Goal: Task Accomplishment & Management: Complete application form

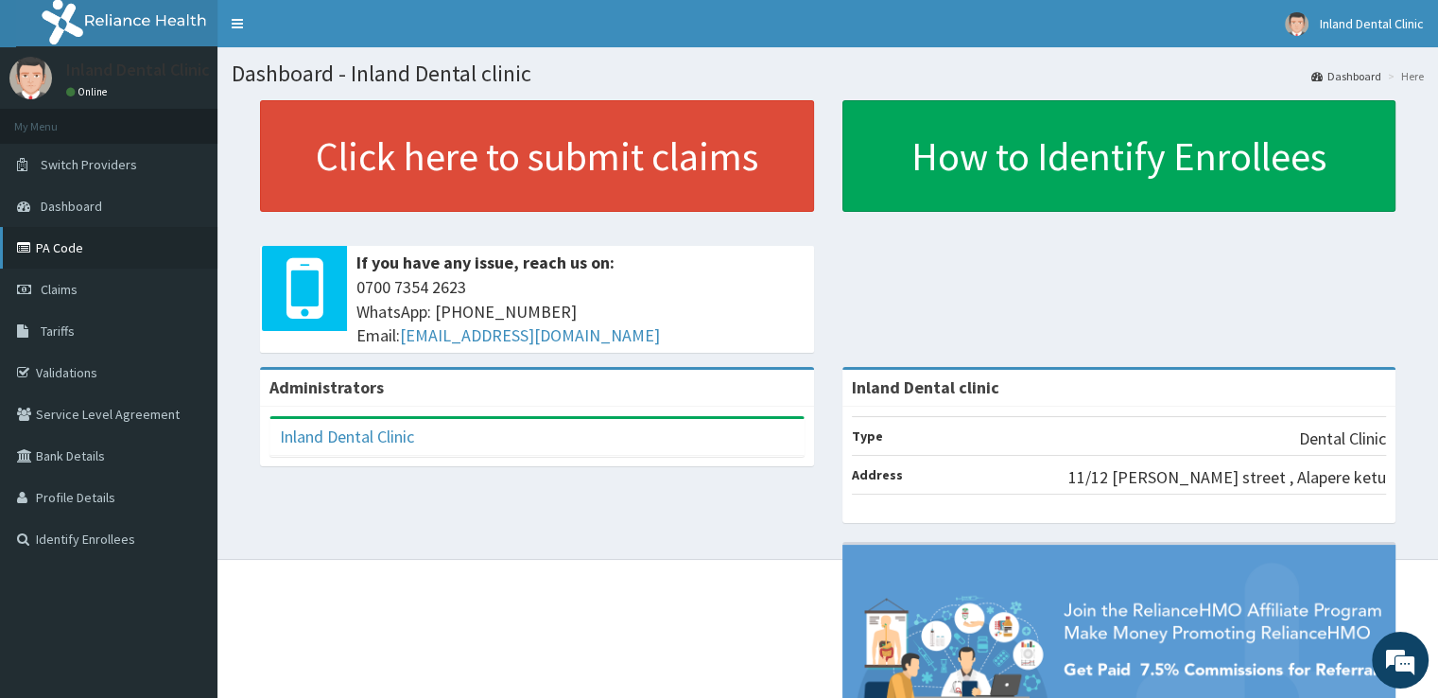
click at [121, 257] on link "PA Code" at bounding box center [108, 248] width 217 height 42
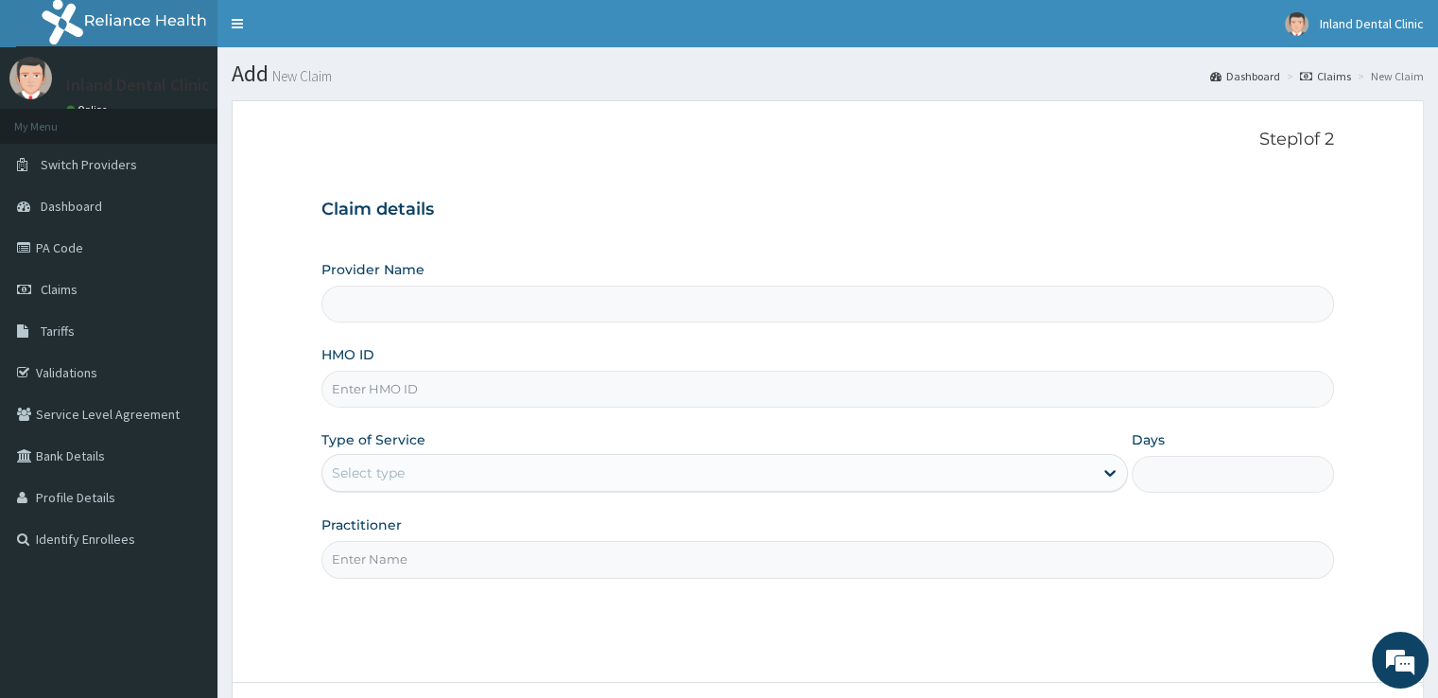
type input "Inland Dental clinic"
click at [520, 389] on input "HMO ID" at bounding box center [826, 389] width 1011 height 37
type input "del/10136/a"
click at [506, 465] on div "Select type" at bounding box center [707, 473] width 770 height 30
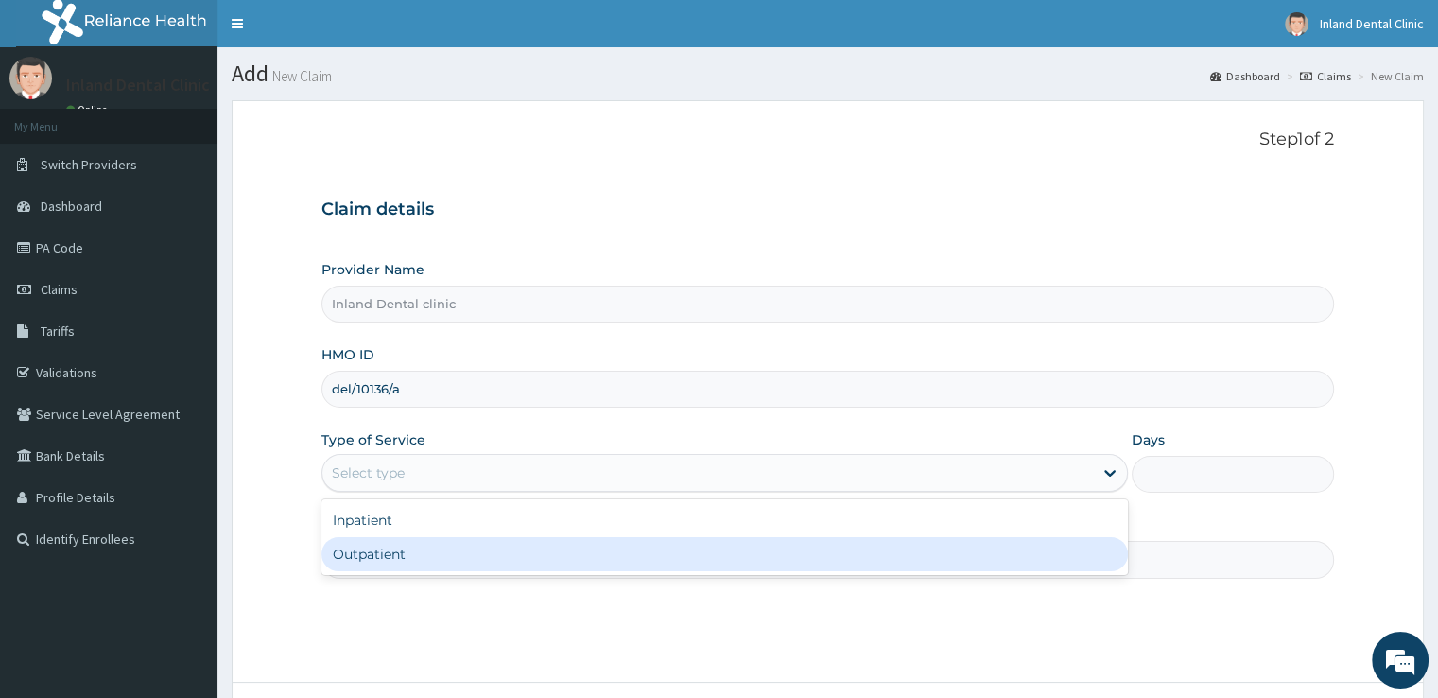
click at [472, 548] on div "Outpatient" at bounding box center [724, 554] width 806 height 34
type input "1"
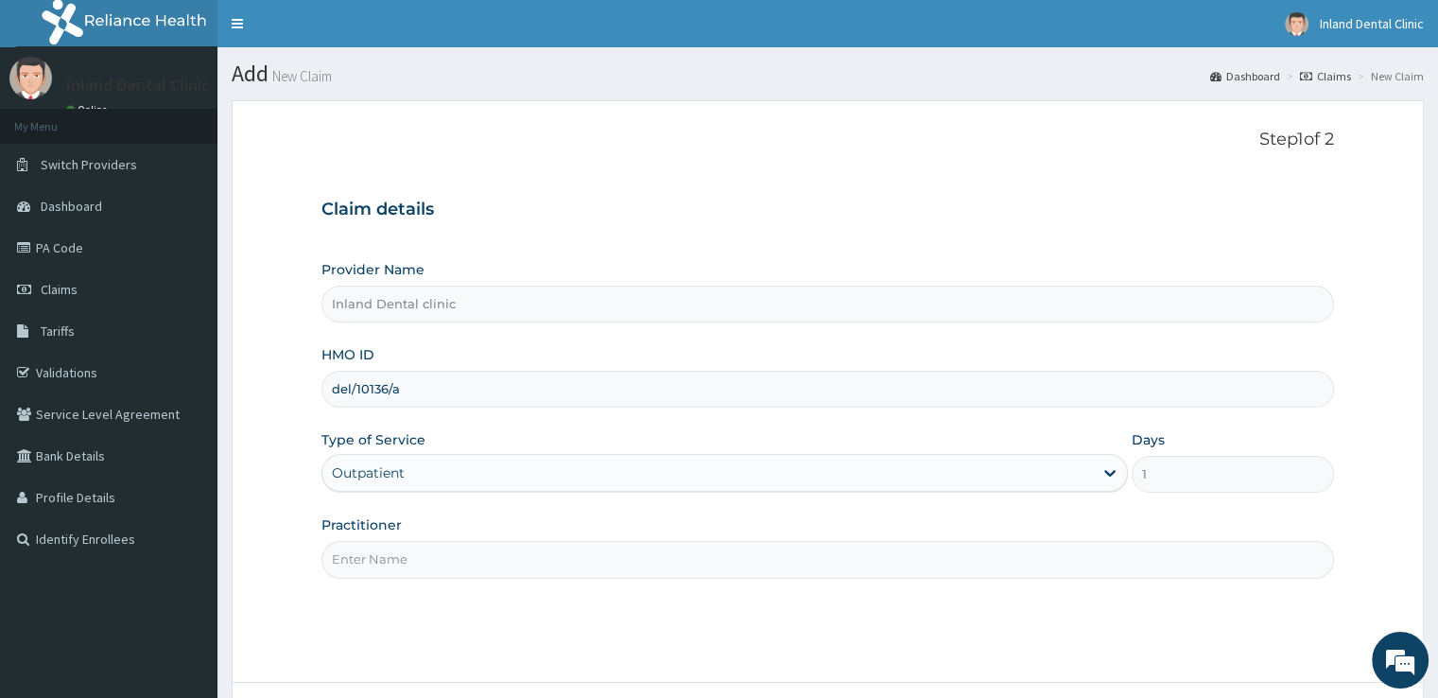
click at [472, 548] on input "Practitioner" at bounding box center [826, 559] width 1011 height 37
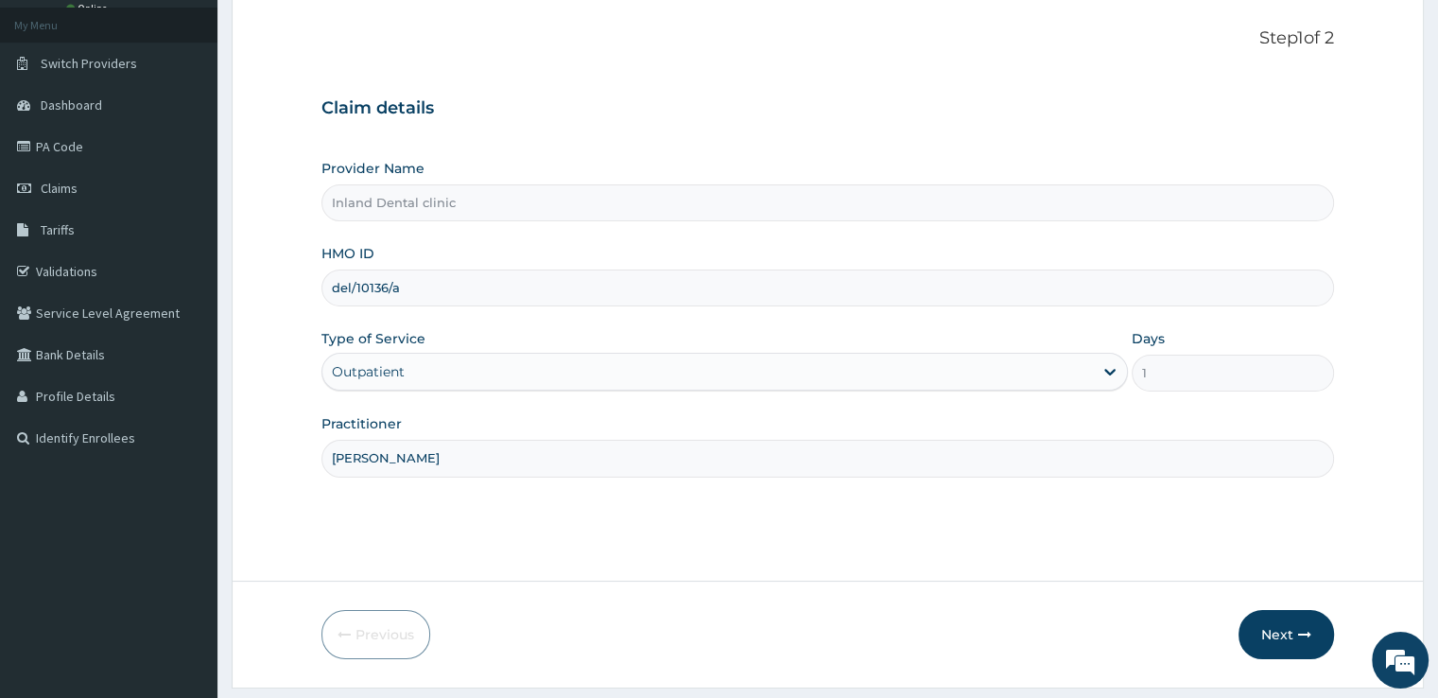
scroll to position [153, 0]
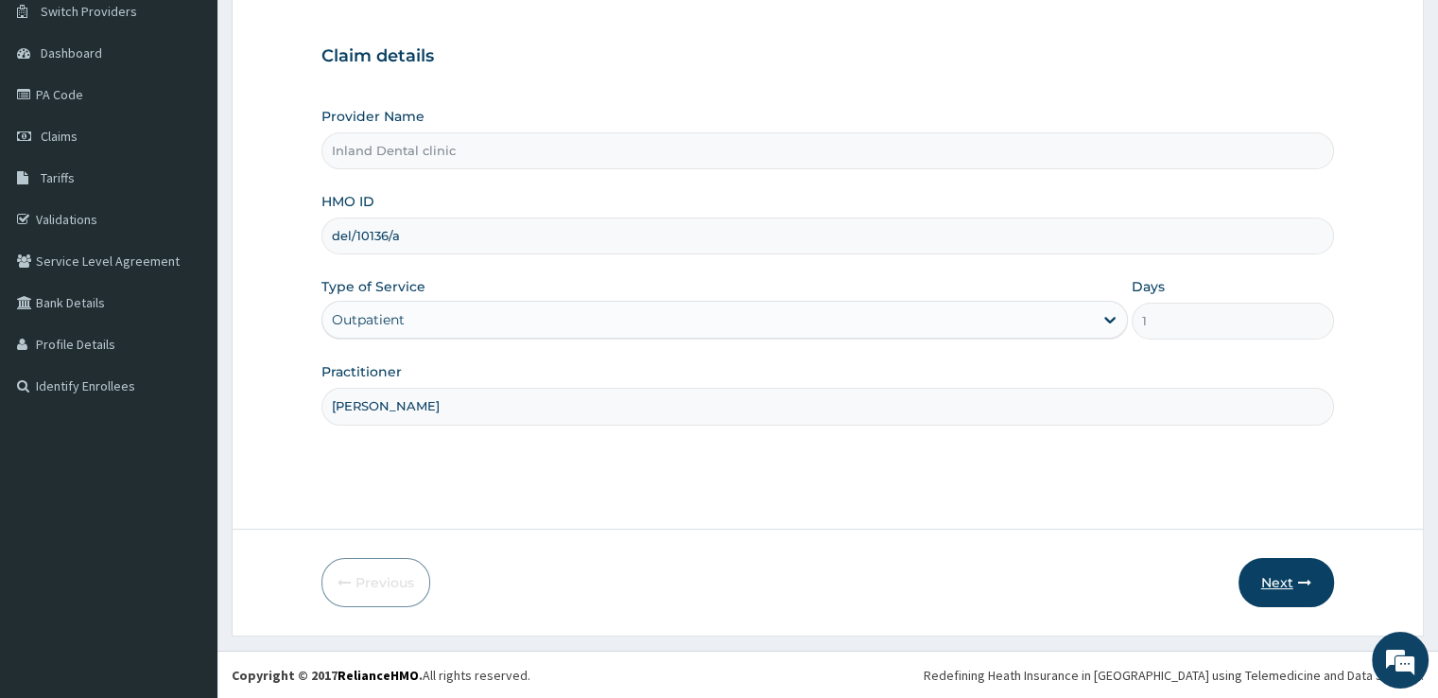
type input "[PERSON_NAME]"
click at [1287, 583] on button "Next" at bounding box center [1285, 582] width 95 height 49
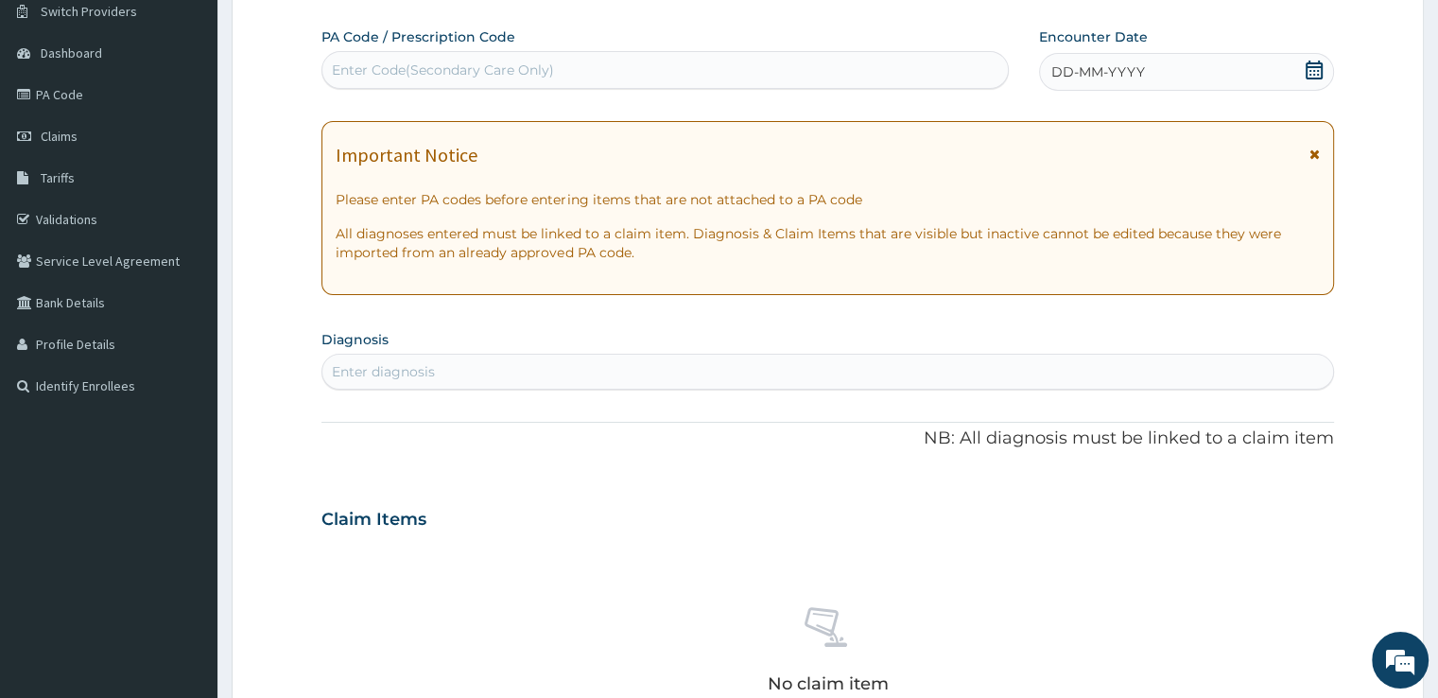
click at [769, 66] on div "Enter Code(Secondary Care Only)" at bounding box center [664, 70] width 685 height 30
paste input "PA/376BA6"
type input "PA/376BA6"
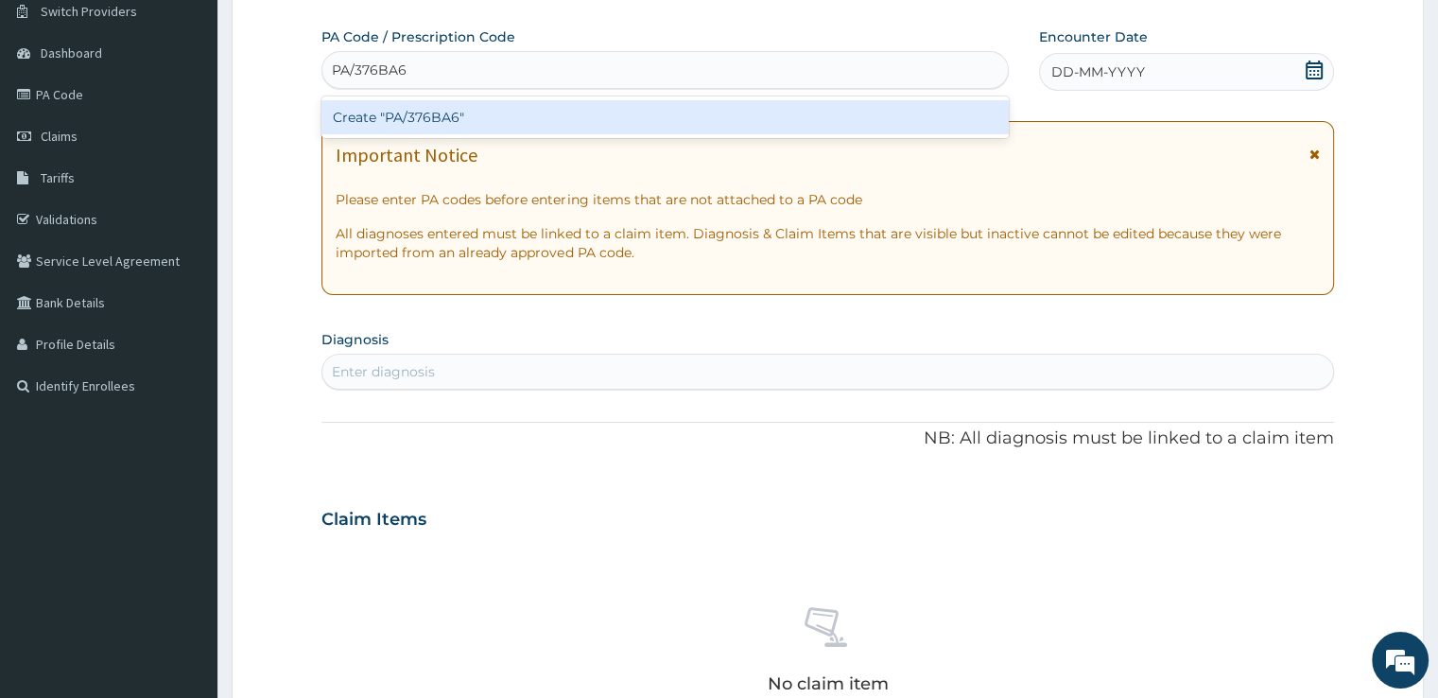
click at [563, 107] on div "Create "PA/376BA6"" at bounding box center [664, 117] width 687 height 34
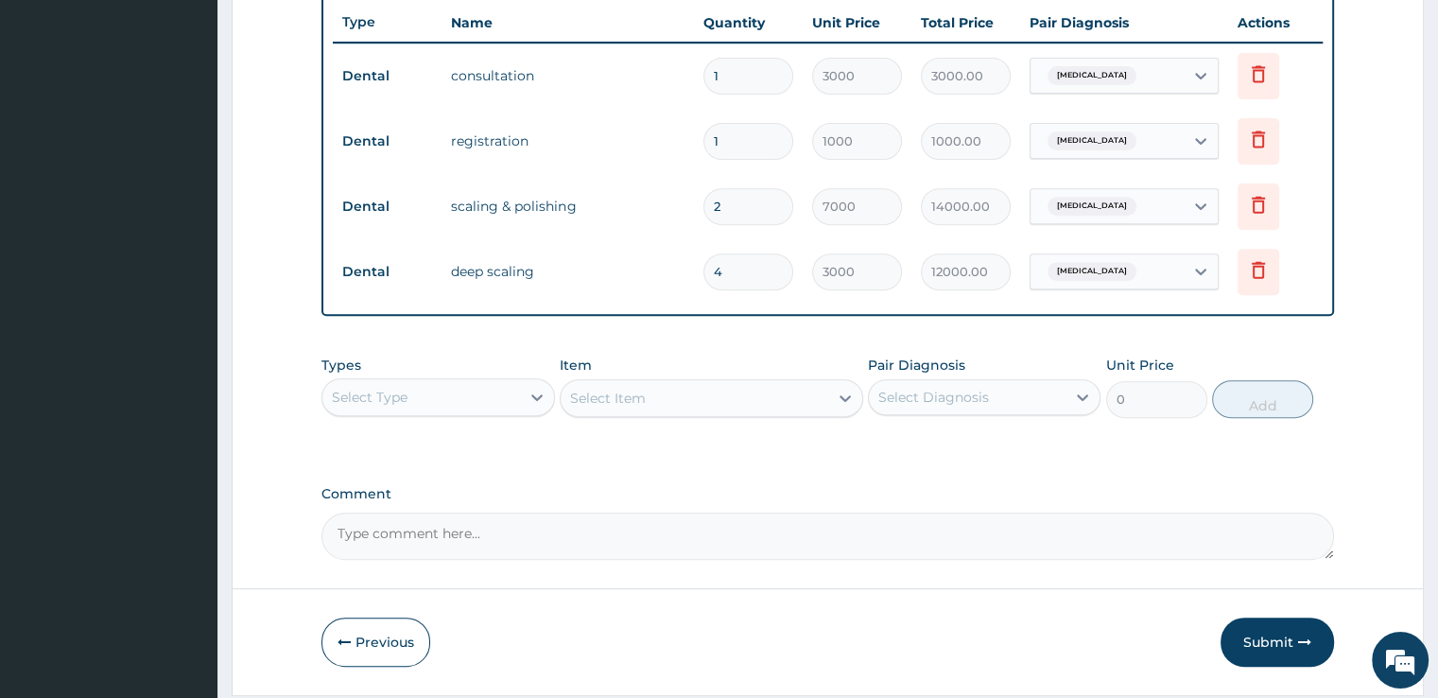
scroll to position [768, 0]
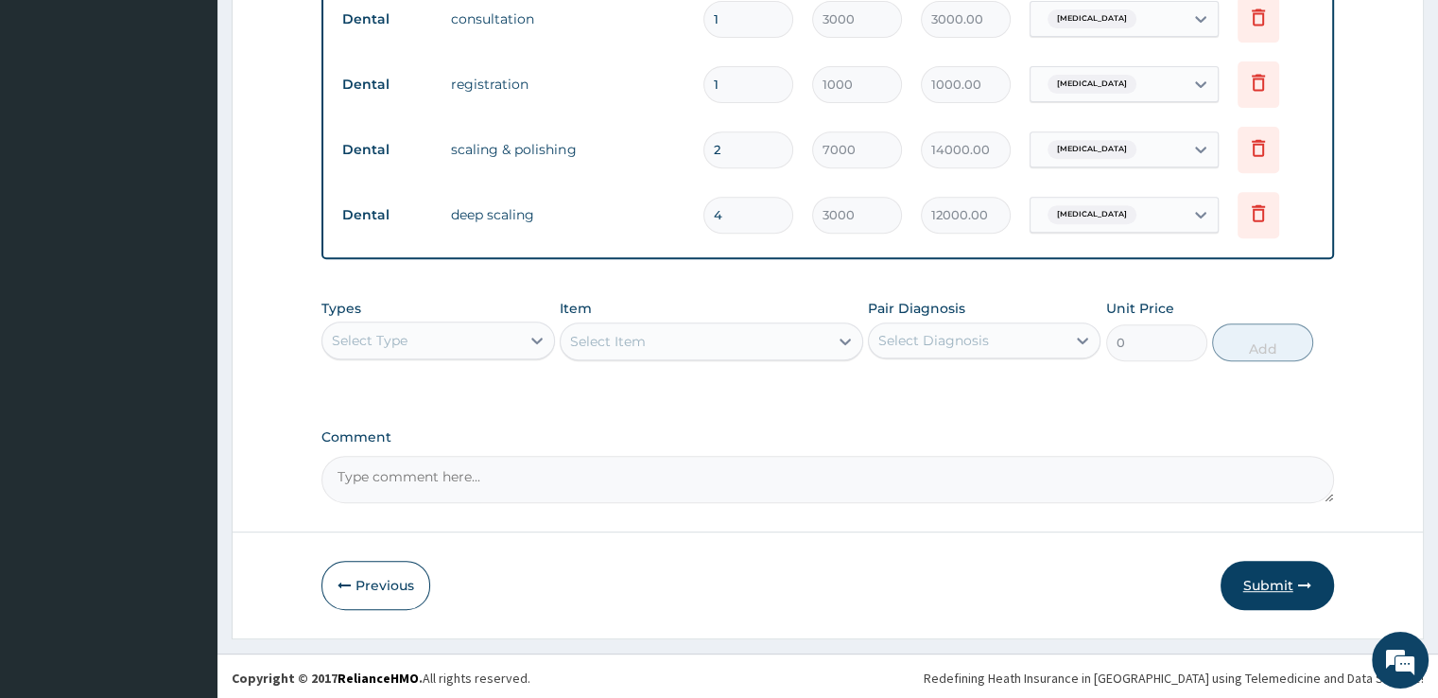
click at [1270, 577] on button "Submit" at bounding box center [1276, 585] width 113 height 49
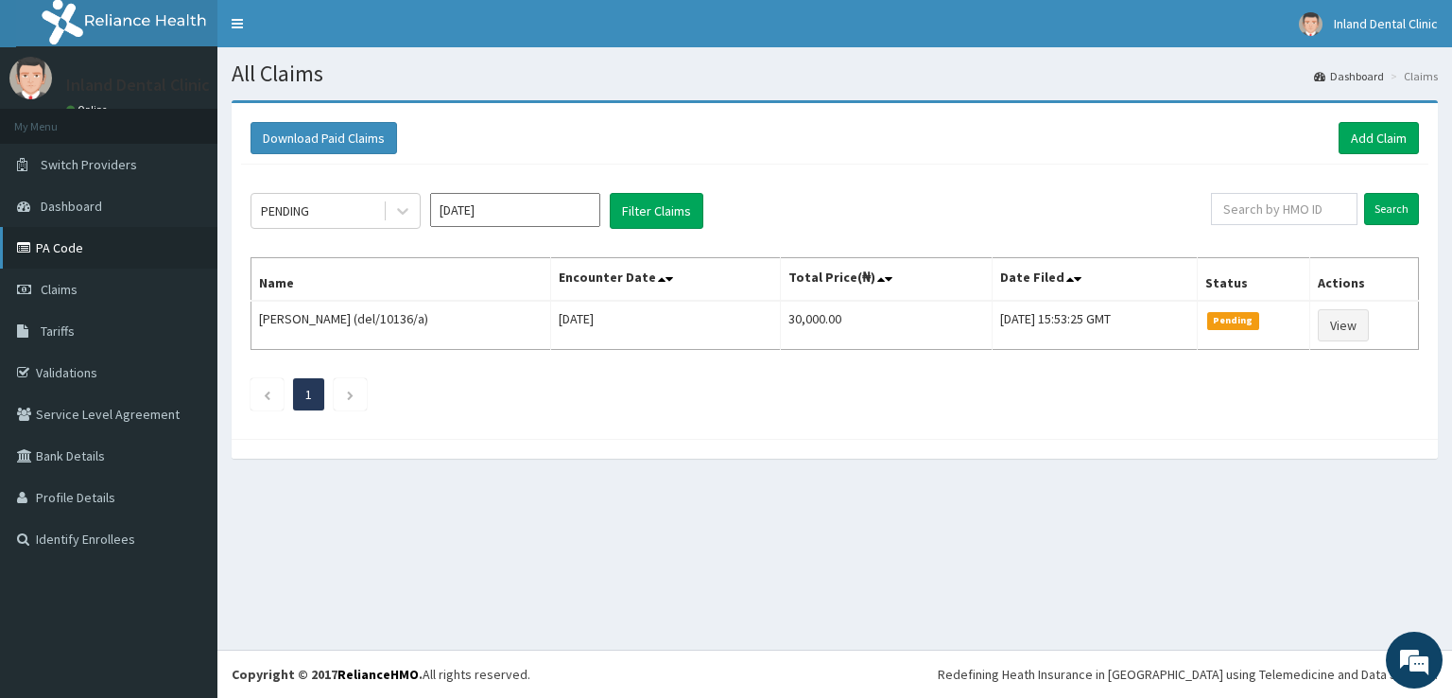
click at [53, 245] on link "PA Code" at bounding box center [108, 248] width 217 height 42
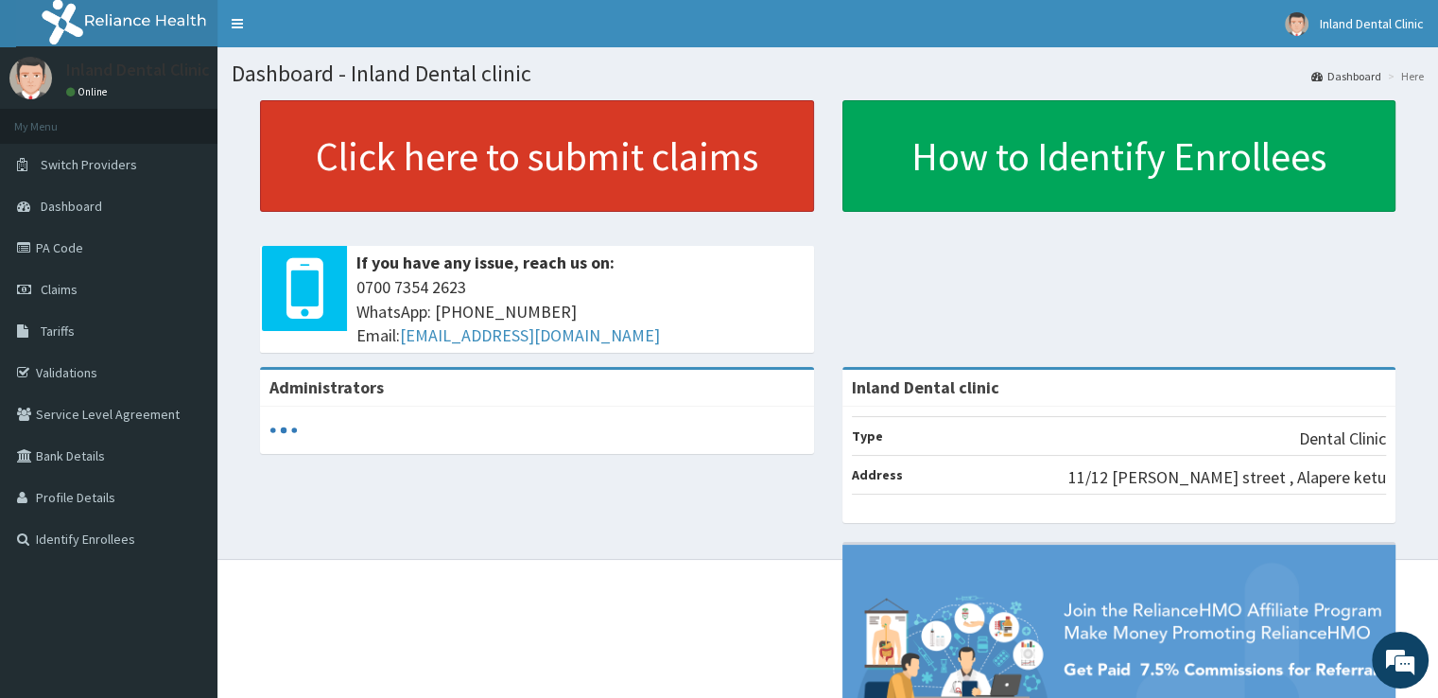
click at [607, 167] on link "Click here to submit claims" at bounding box center [537, 156] width 554 height 112
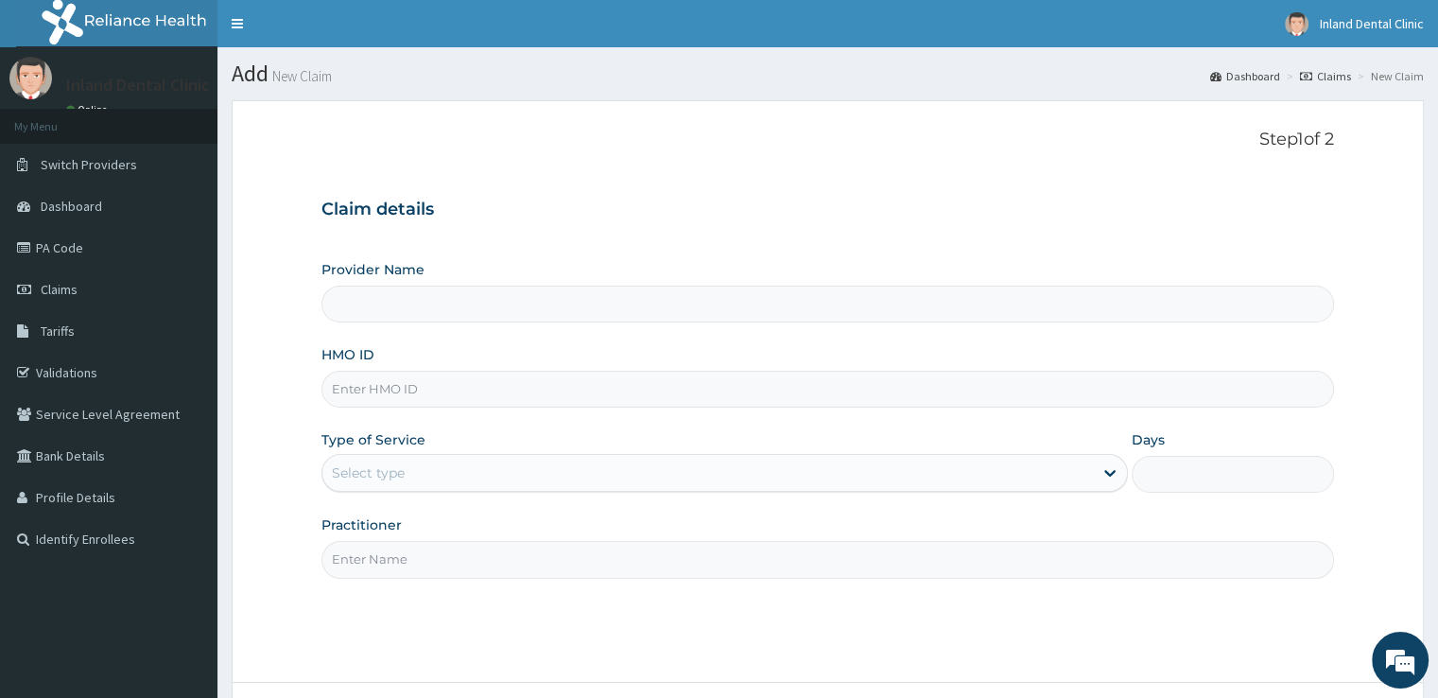
type input "Inland Dental clinic"
click at [475, 387] on input "HMO ID" at bounding box center [826, 389] width 1011 height 37
type input "ubp/10347/e"
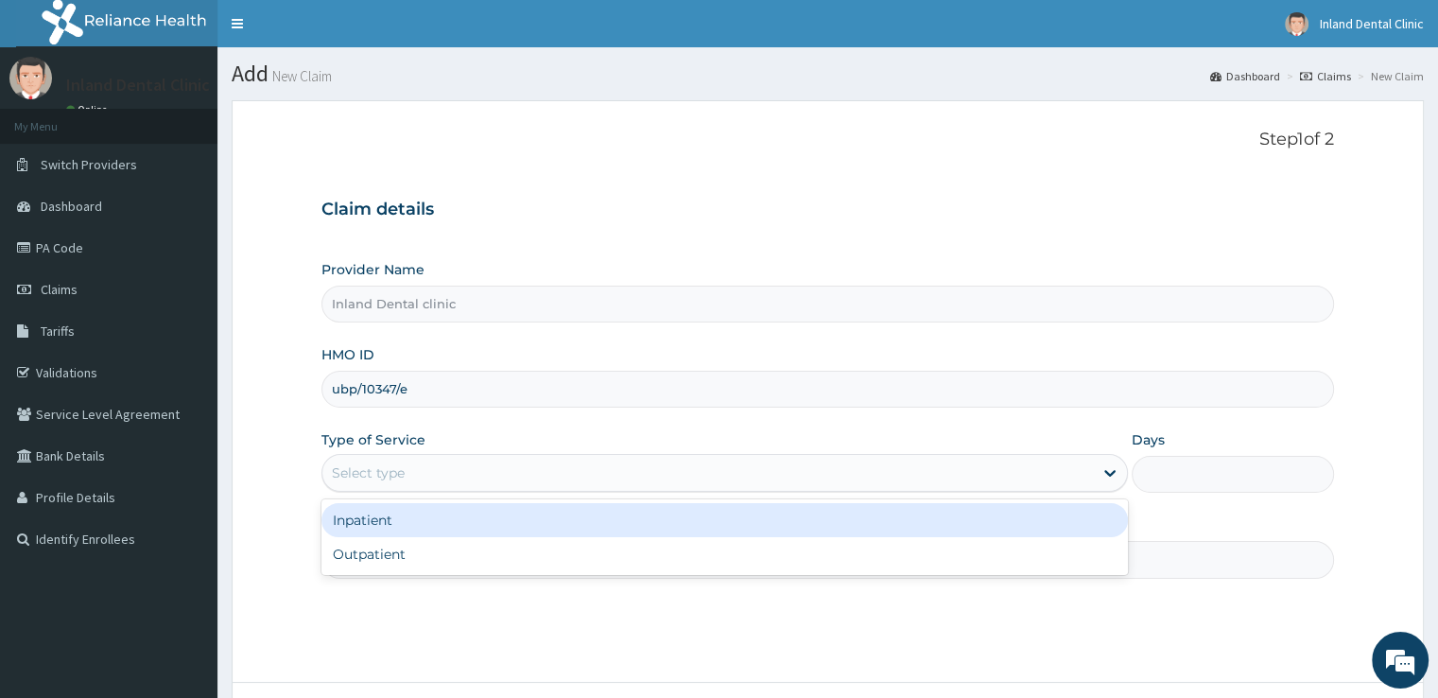
click at [455, 468] on div "Select type" at bounding box center [707, 473] width 770 height 30
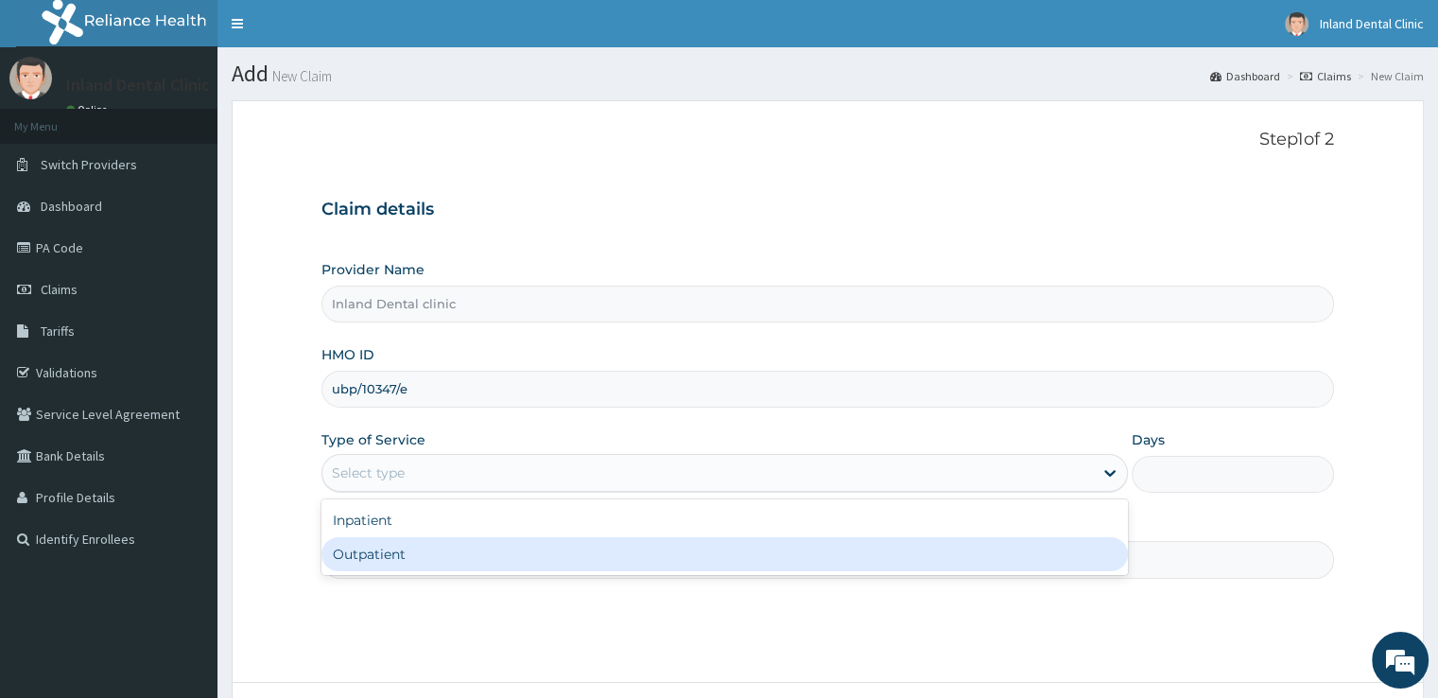
click at [434, 560] on div "Outpatient" at bounding box center [724, 554] width 806 height 34
type input "1"
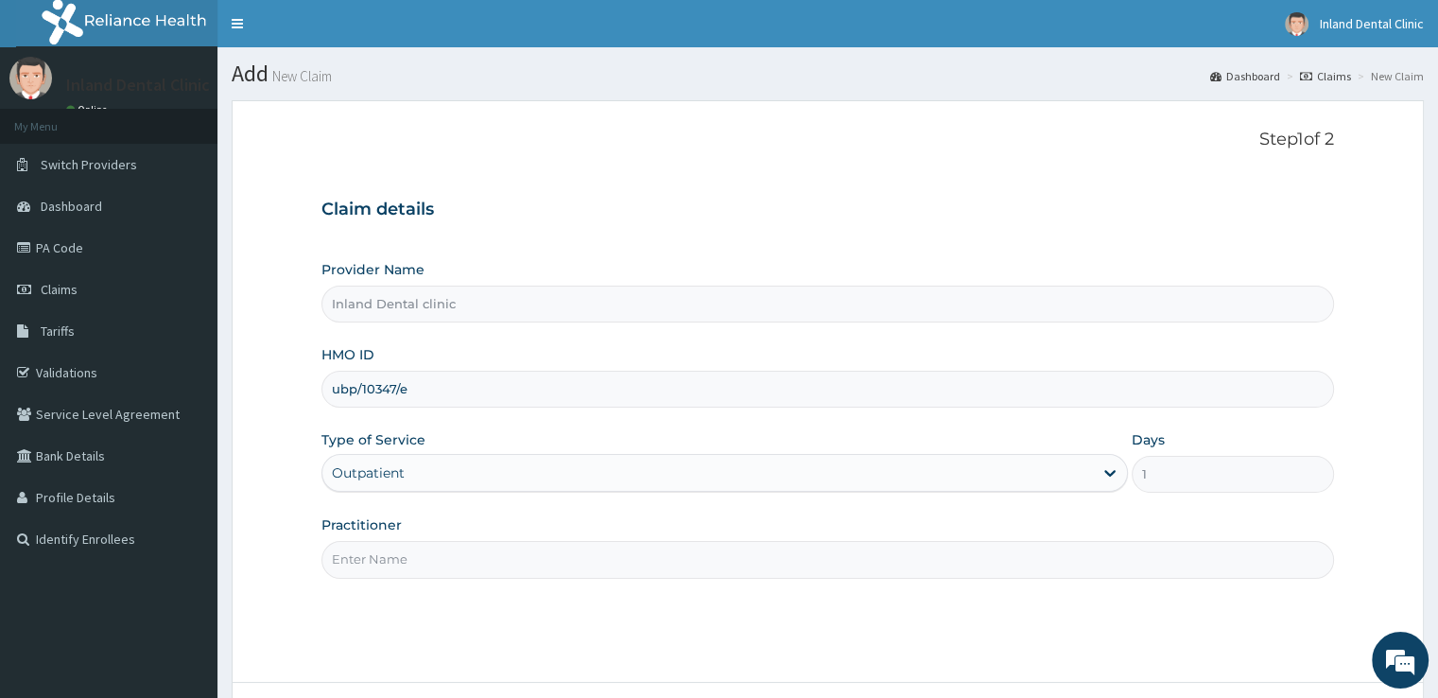
click at [434, 560] on input "Practitioner" at bounding box center [826, 559] width 1011 height 37
type input "Dr Awosusi"
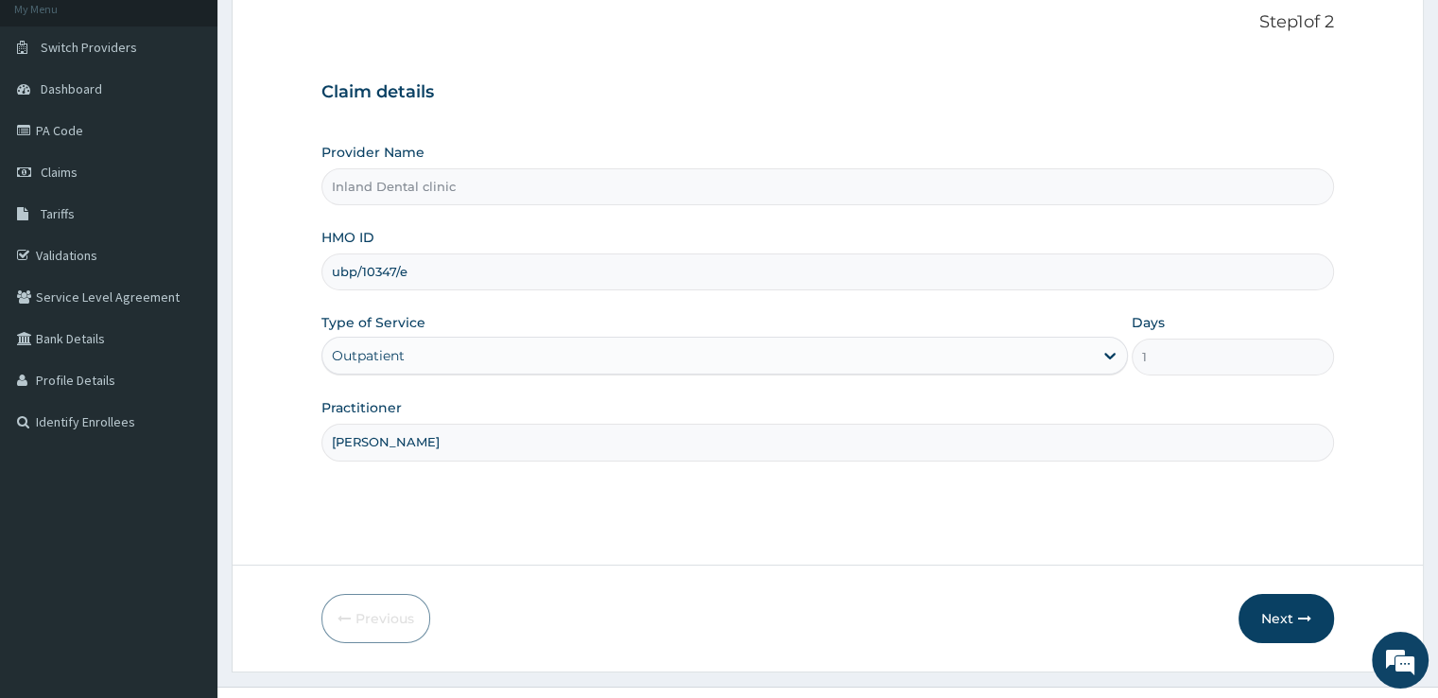
scroll to position [153, 0]
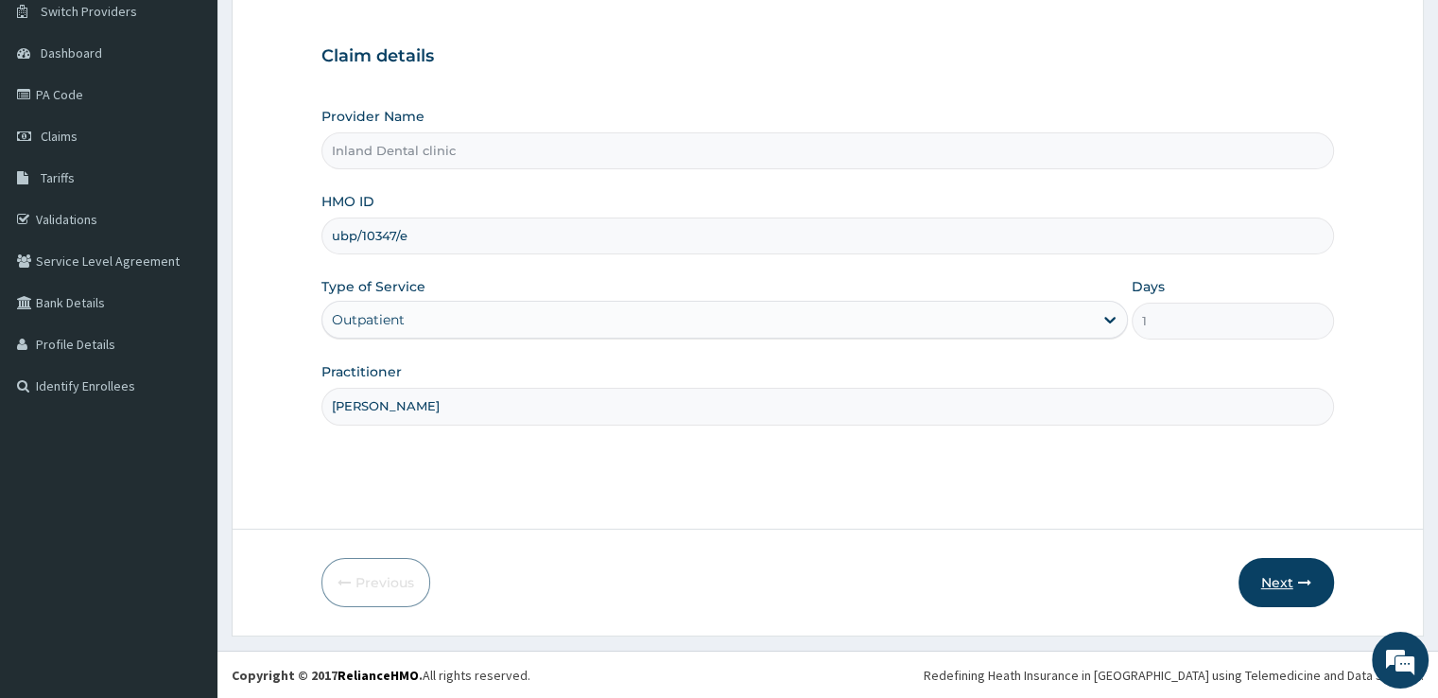
click at [1271, 574] on button "Next" at bounding box center [1285, 582] width 95 height 49
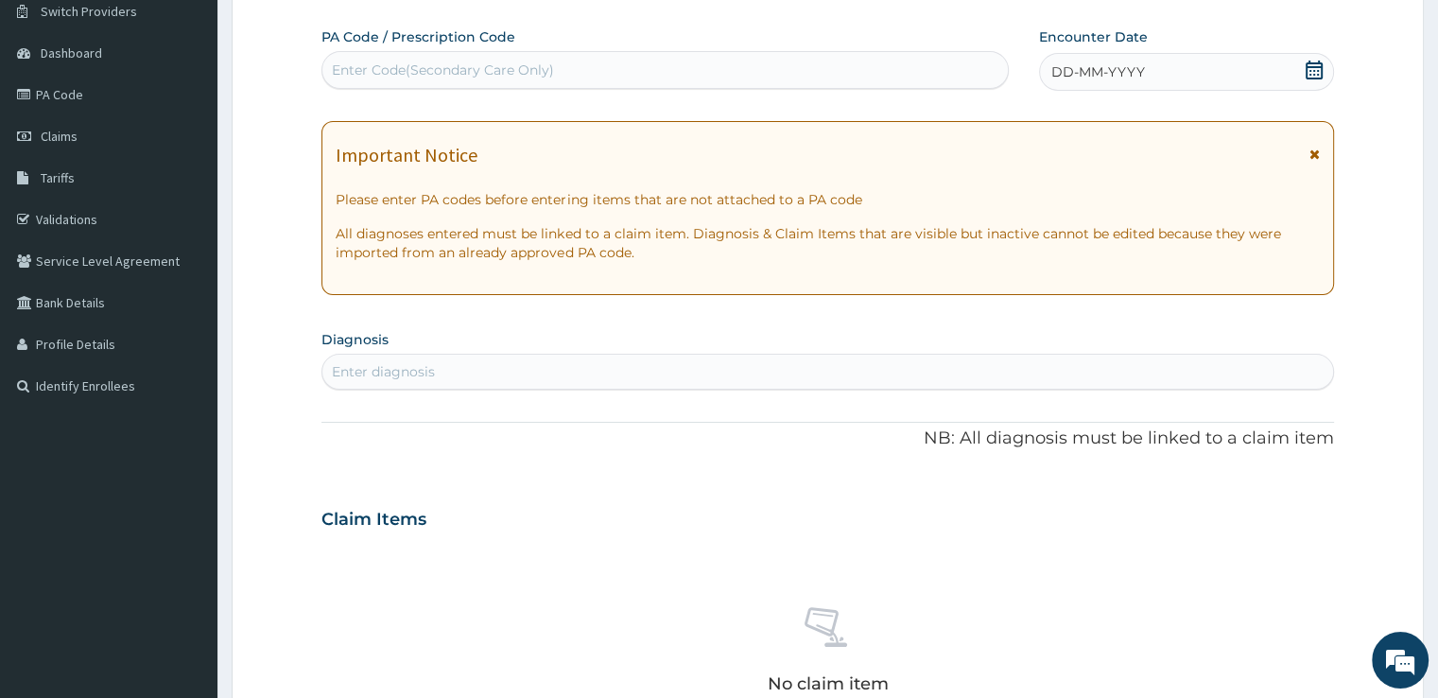
click at [658, 61] on div "Enter Code(Secondary Care Only)" at bounding box center [664, 70] width 685 height 30
paste input "PA/2FEBA9"
type input "PA/2FEBA9"
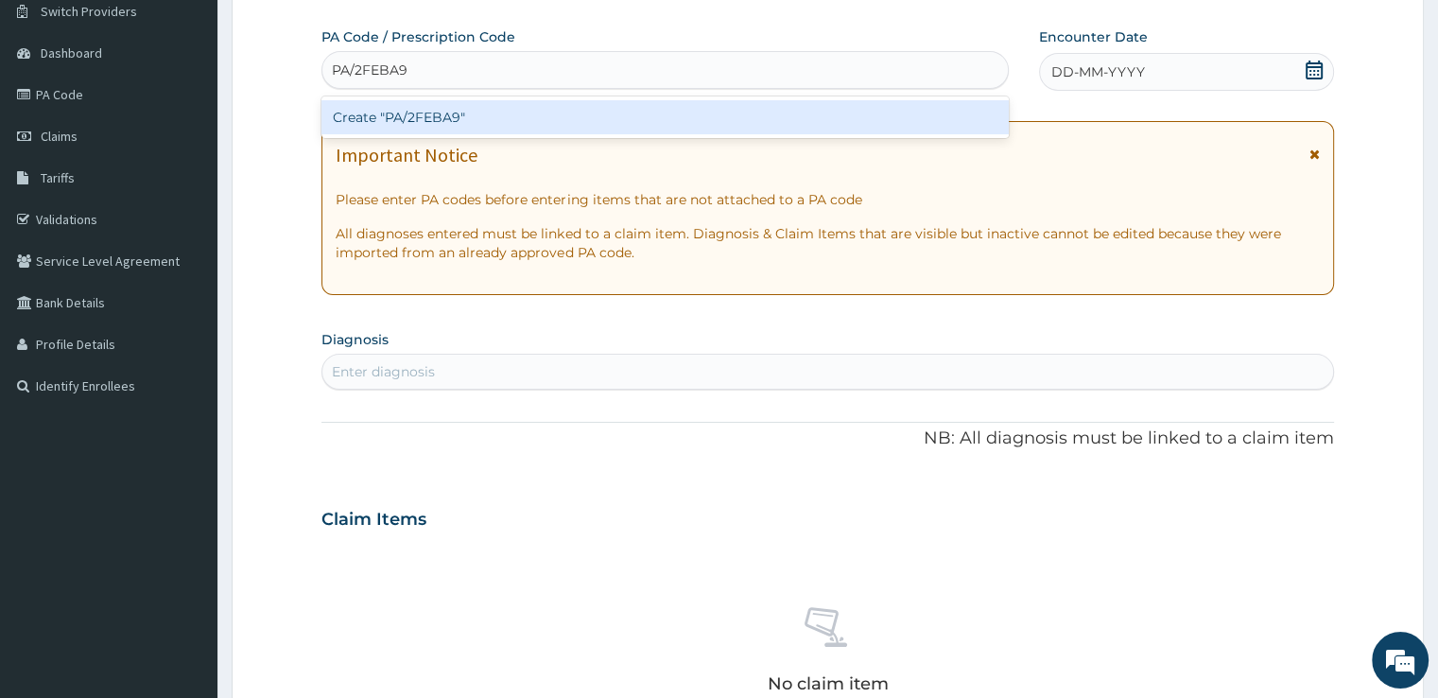
click at [575, 119] on div "Create "PA/2FEBA9"" at bounding box center [664, 117] width 687 height 34
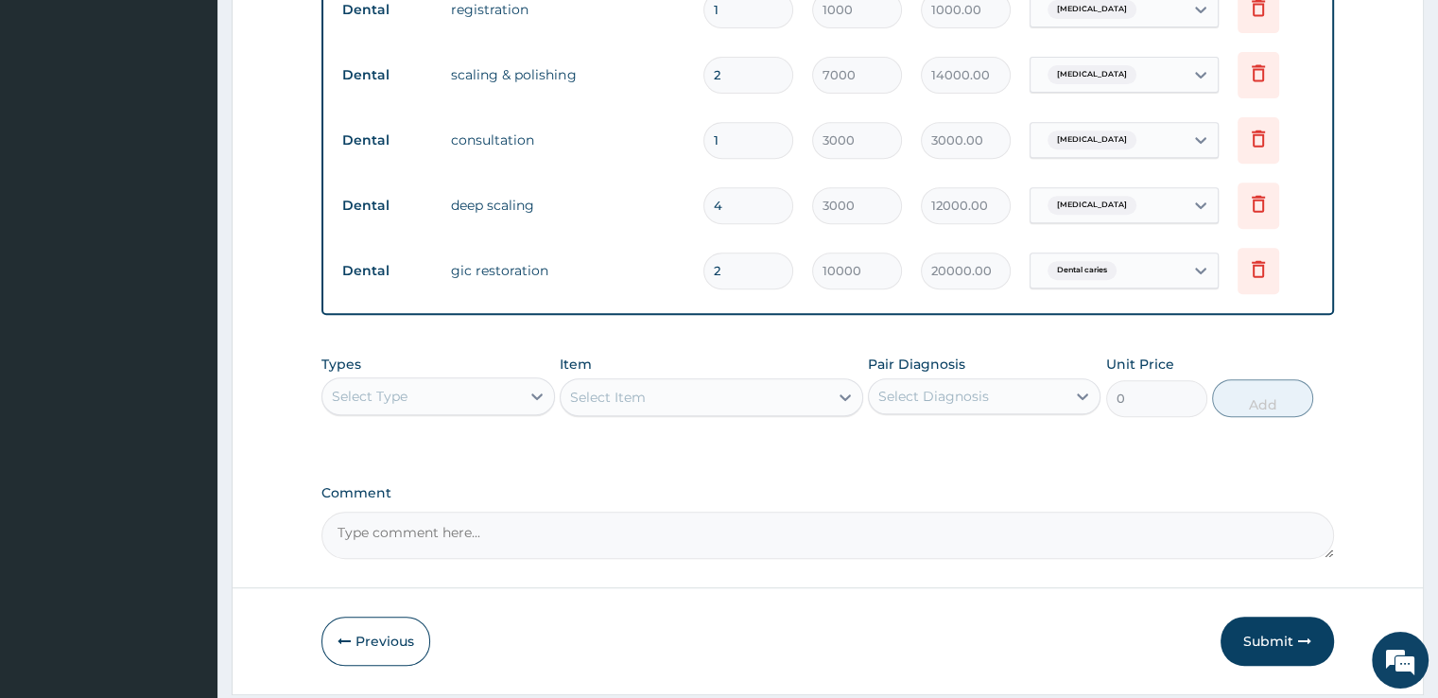
scroll to position [833, 0]
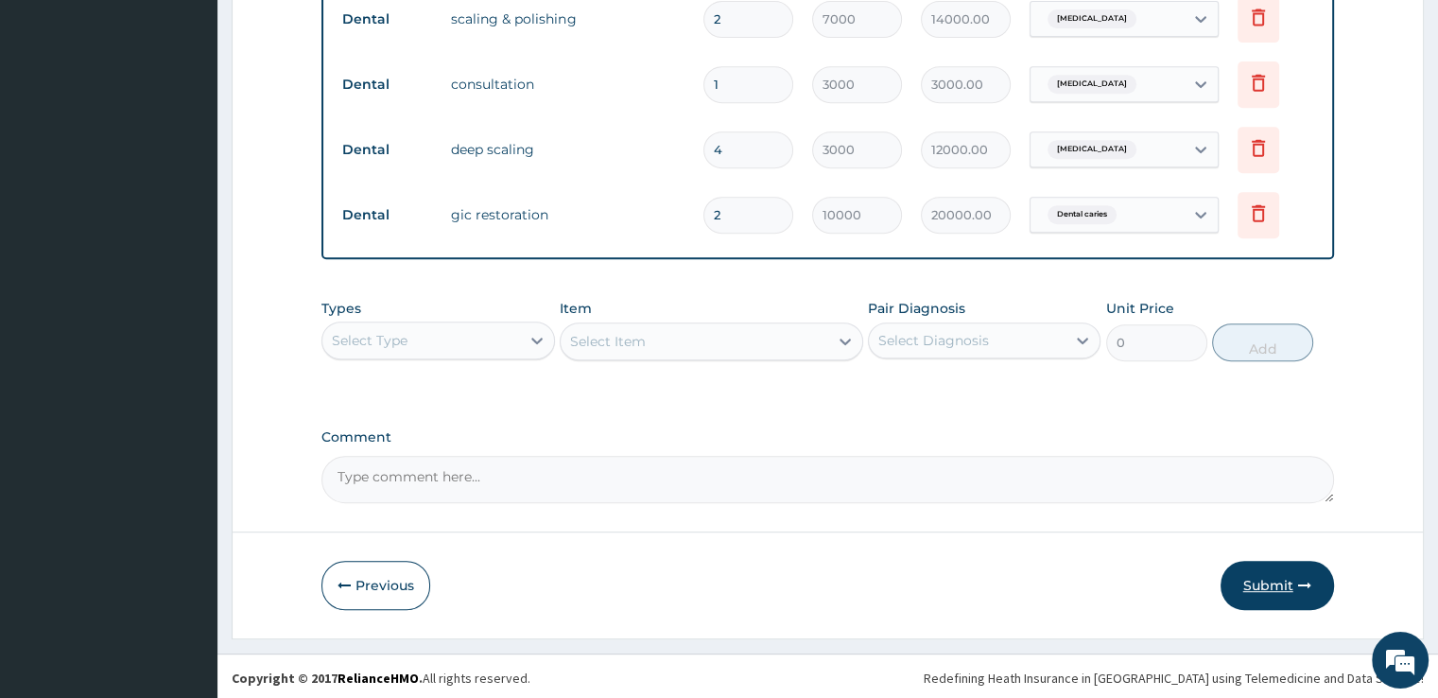
click at [1261, 582] on button "Submit" at bounding box center [1276, 585] width 113 height 49
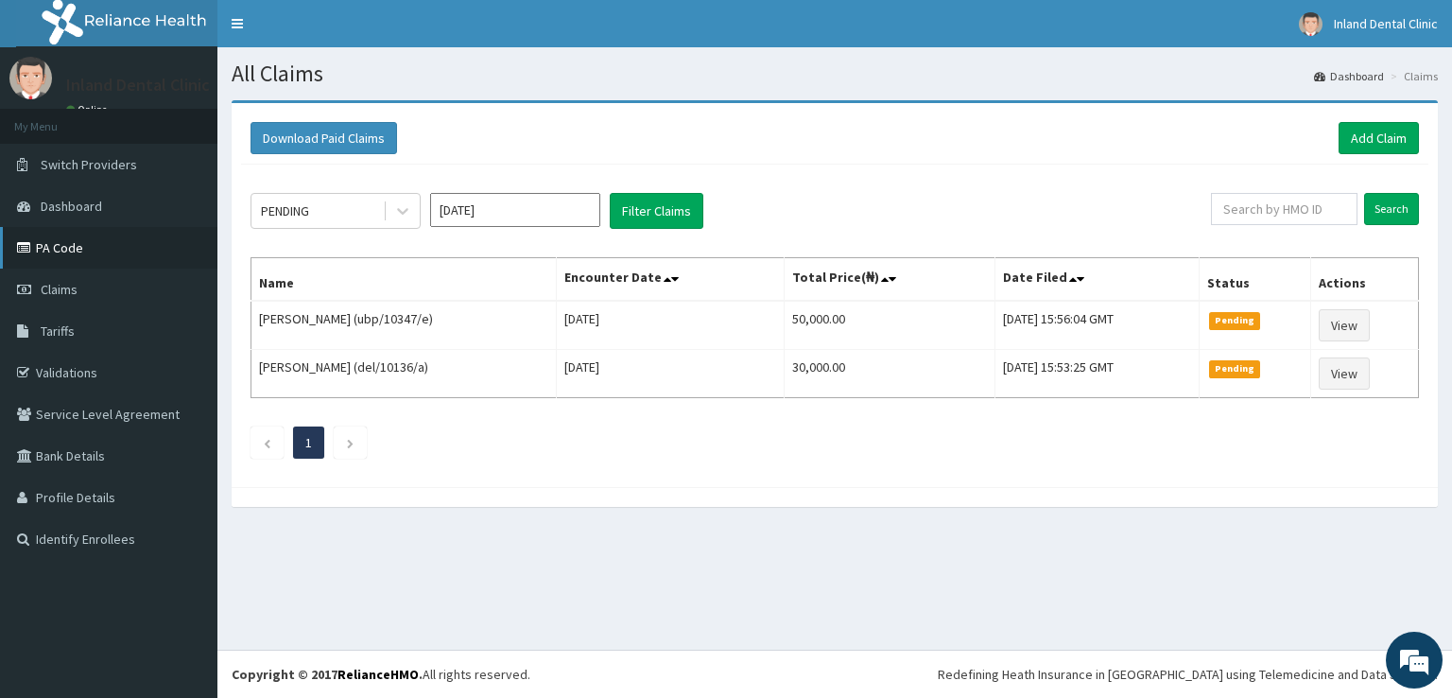
click at [77, 252] on link "PA Code" at bounding box center [108, 248] width 217 height 42
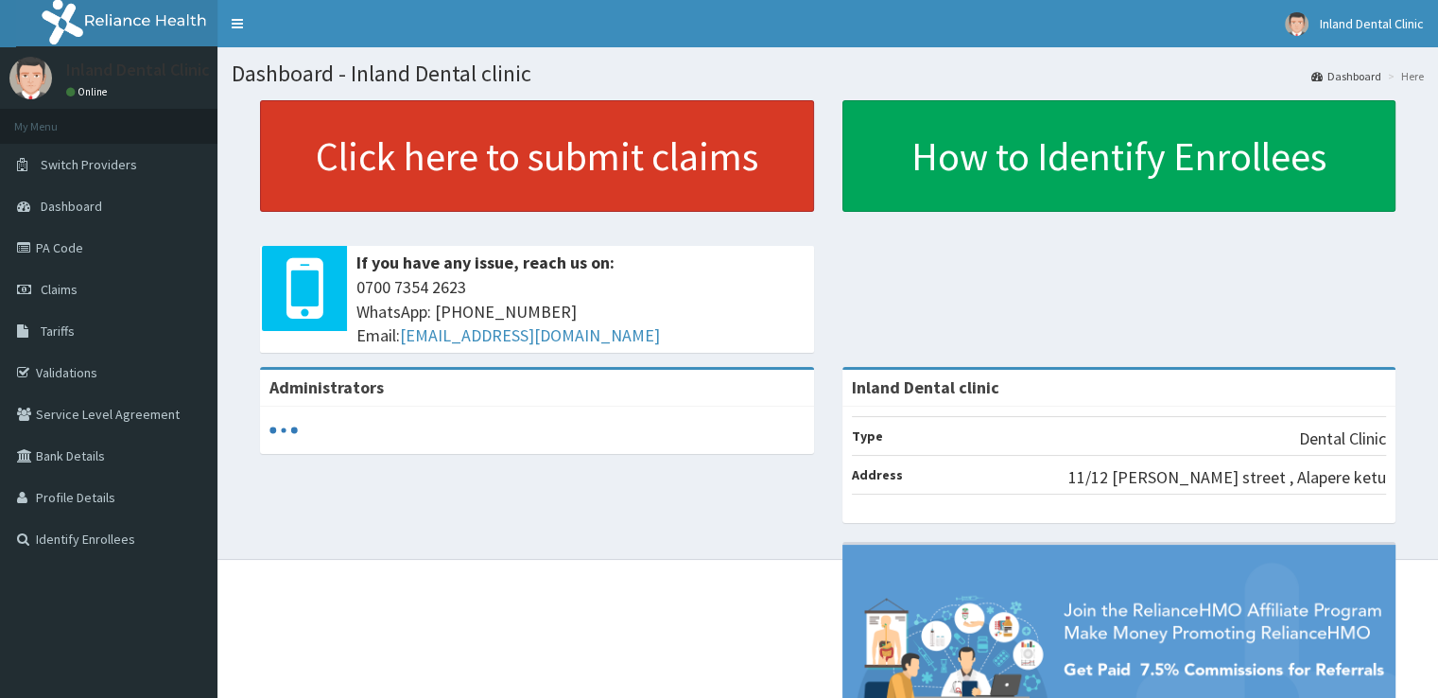
click at [403, 182] on link "Click here to submit claims" at bounding box center [537, 156] width 554 height 112
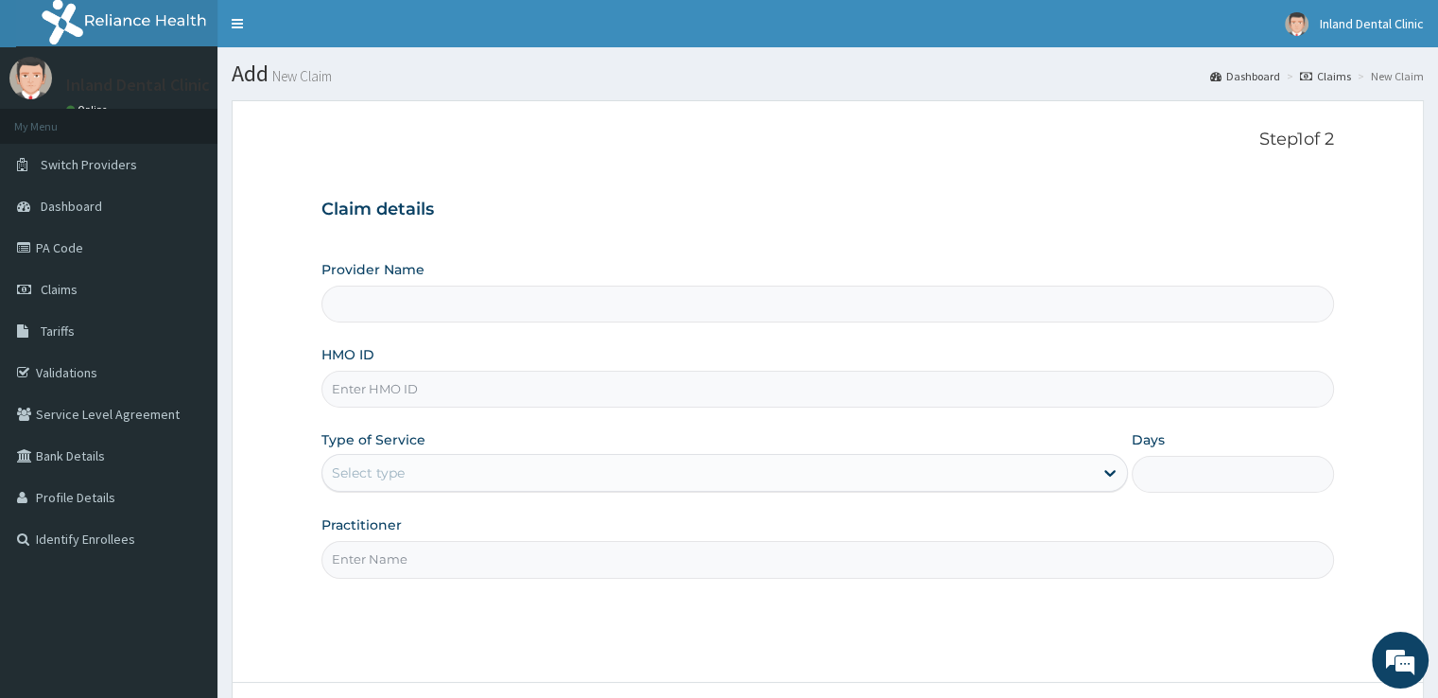
type input "Inland Dental clinic"
click at [528, 390] on input "HMO ID" at bounding box center [826, 389] width 1011 height 37
type input "agu/10062/a"
click at [476, 462] on div "Select type" at bounding box center [707, 473] width 770 height 30
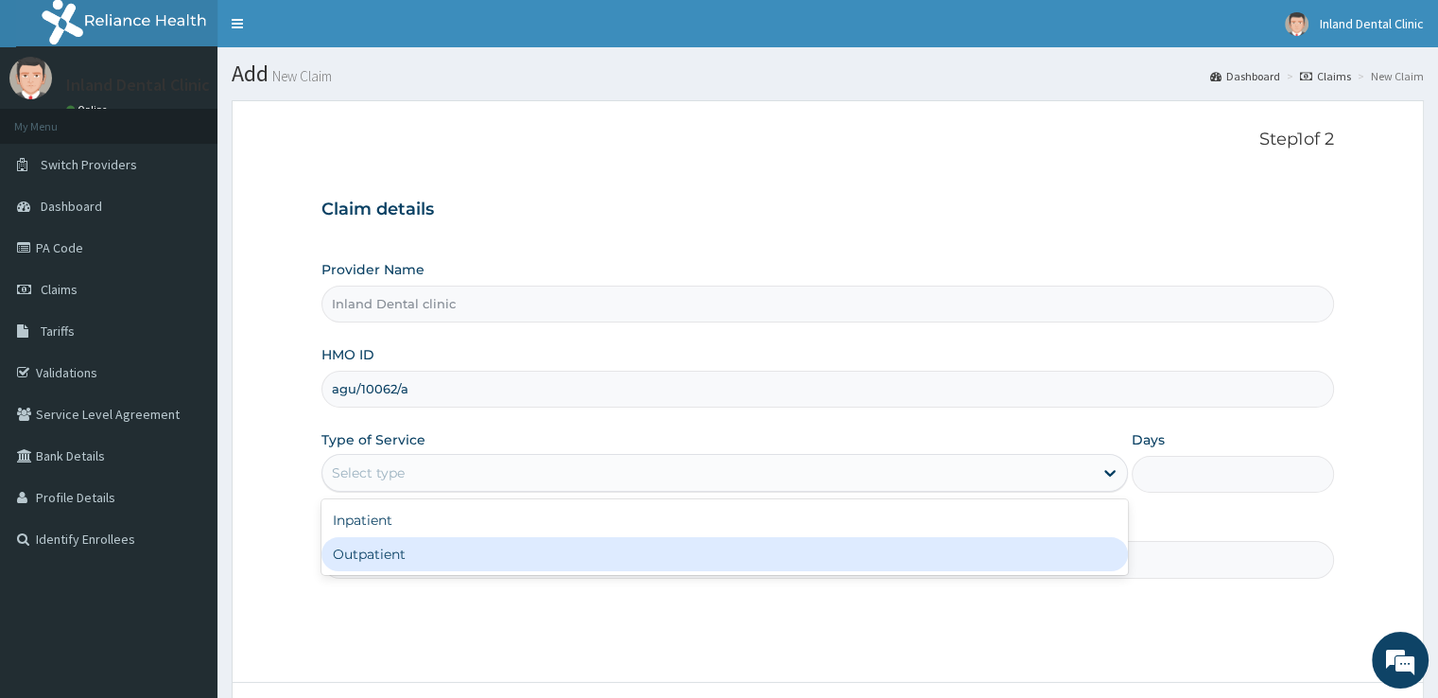
click at [427, 557] on div "Outpatient" at bounding box center [724, 554] width 806 height 34
type input "1"
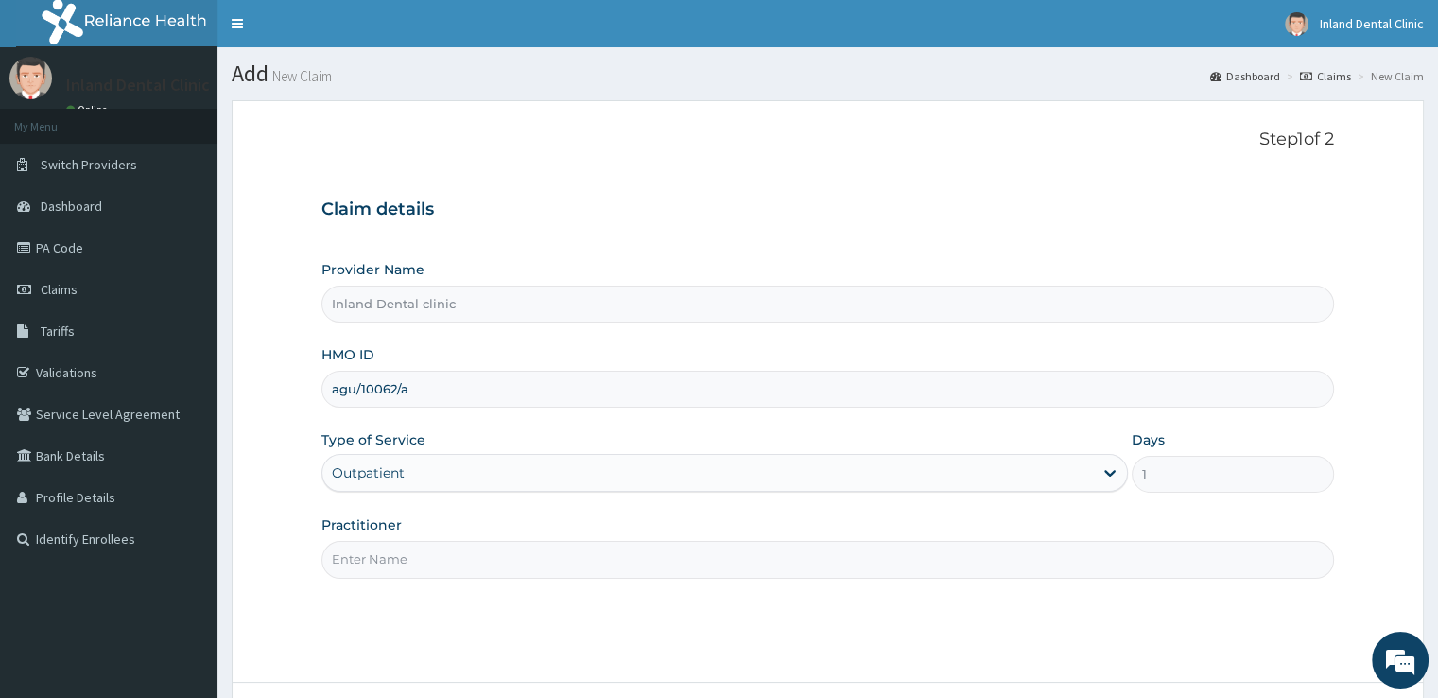
click at [427, 557] on input "Practitioner" at bounding box center [826, 559] width 1011 height 37
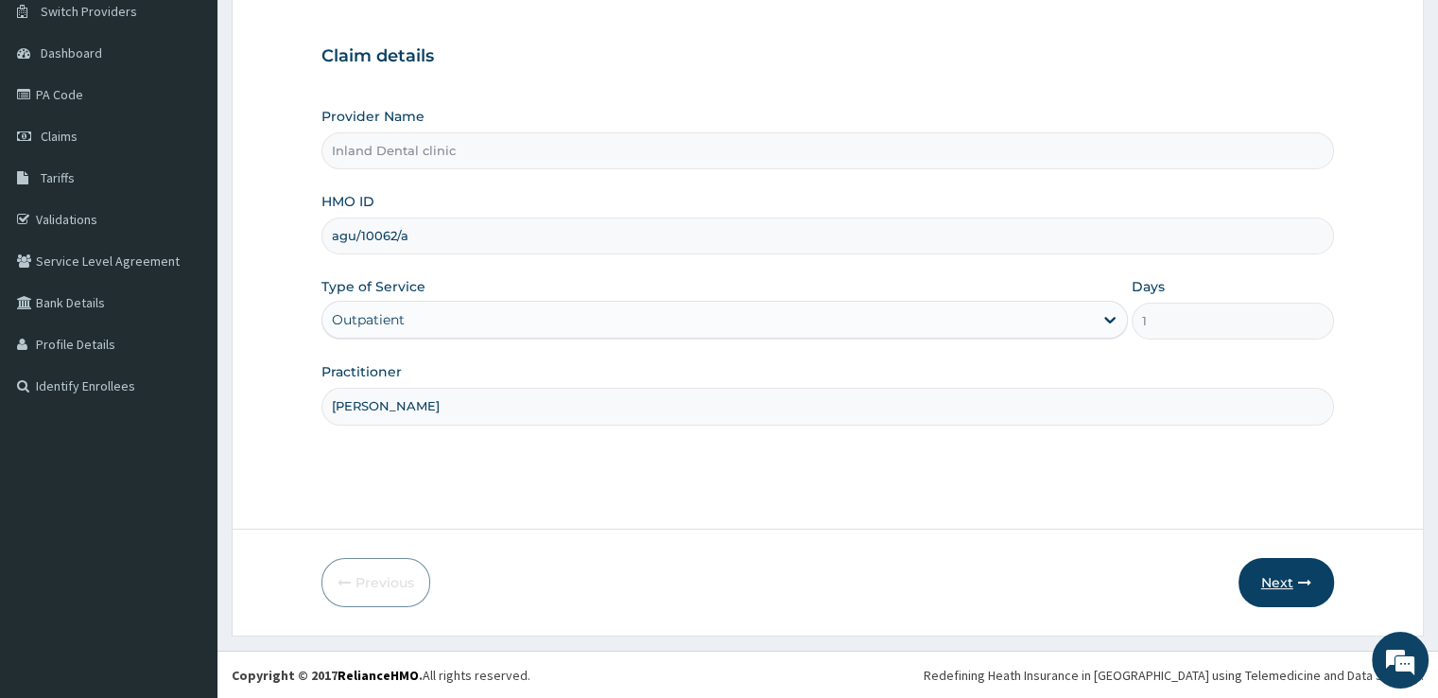
type input "Dr Awosusi"
click at [1278, 576] on button "Next" at bounding box center [1285, 582] width 95 height 49
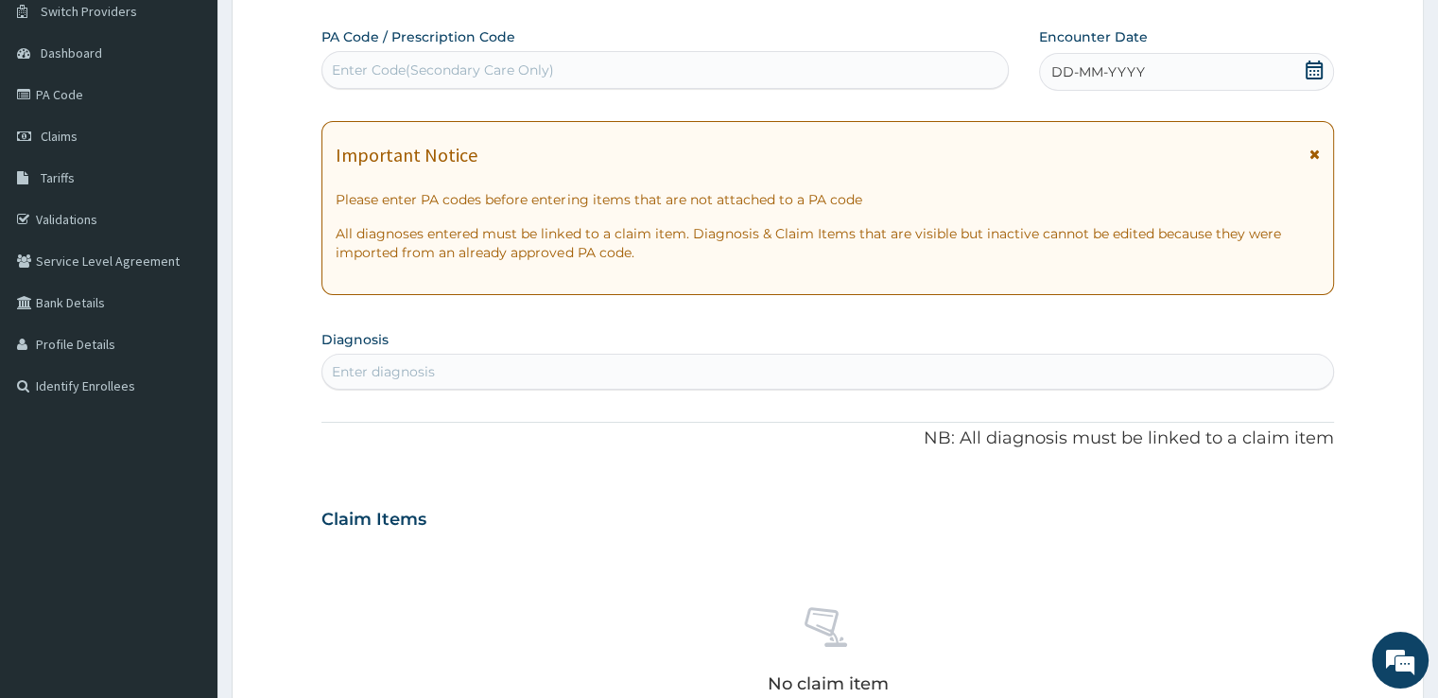
click at [510, 65] on div "Enter Code(Secondary Care Only)" at bounding box center [443, 69] width 222 height 19
paste input "PA/4A63F6"
type input "PA/4A63F6"
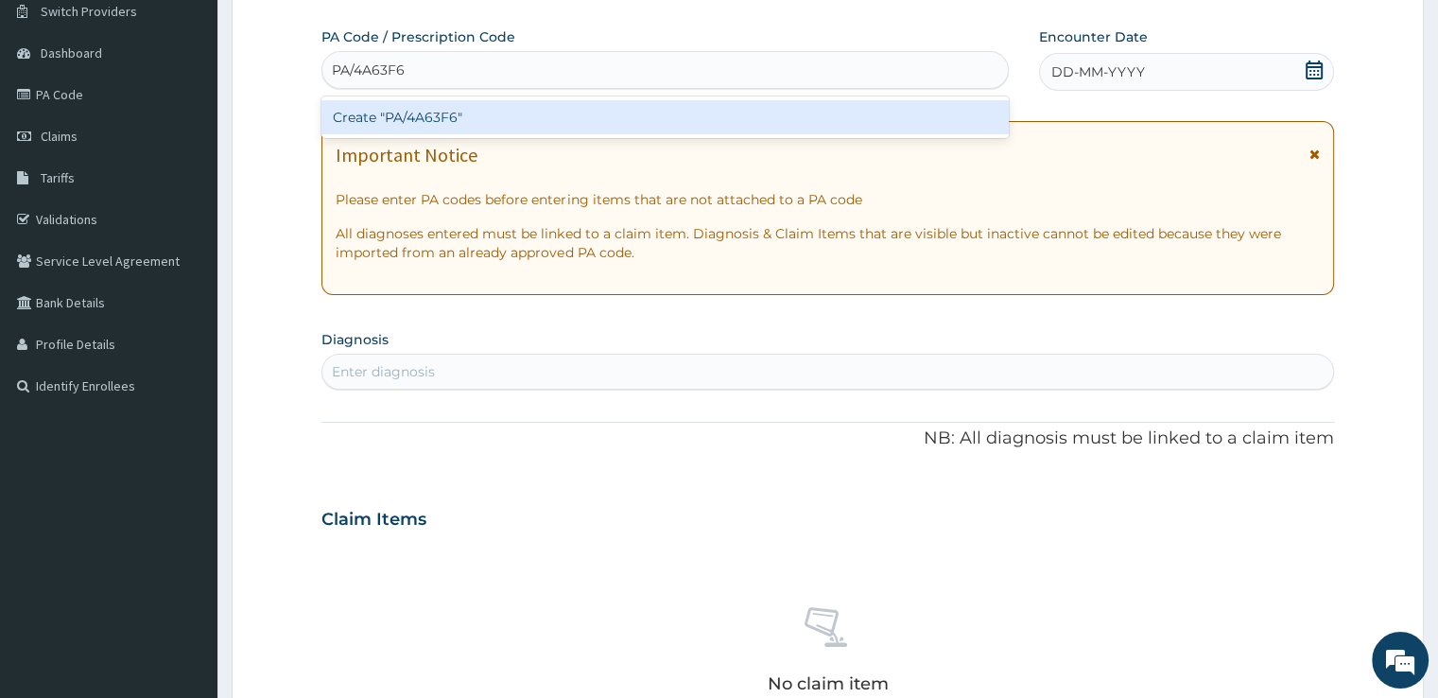
click at [492, 115] on div "Create "PA/4A63F6"" at bounding box center [664, 117] width 687 height 34
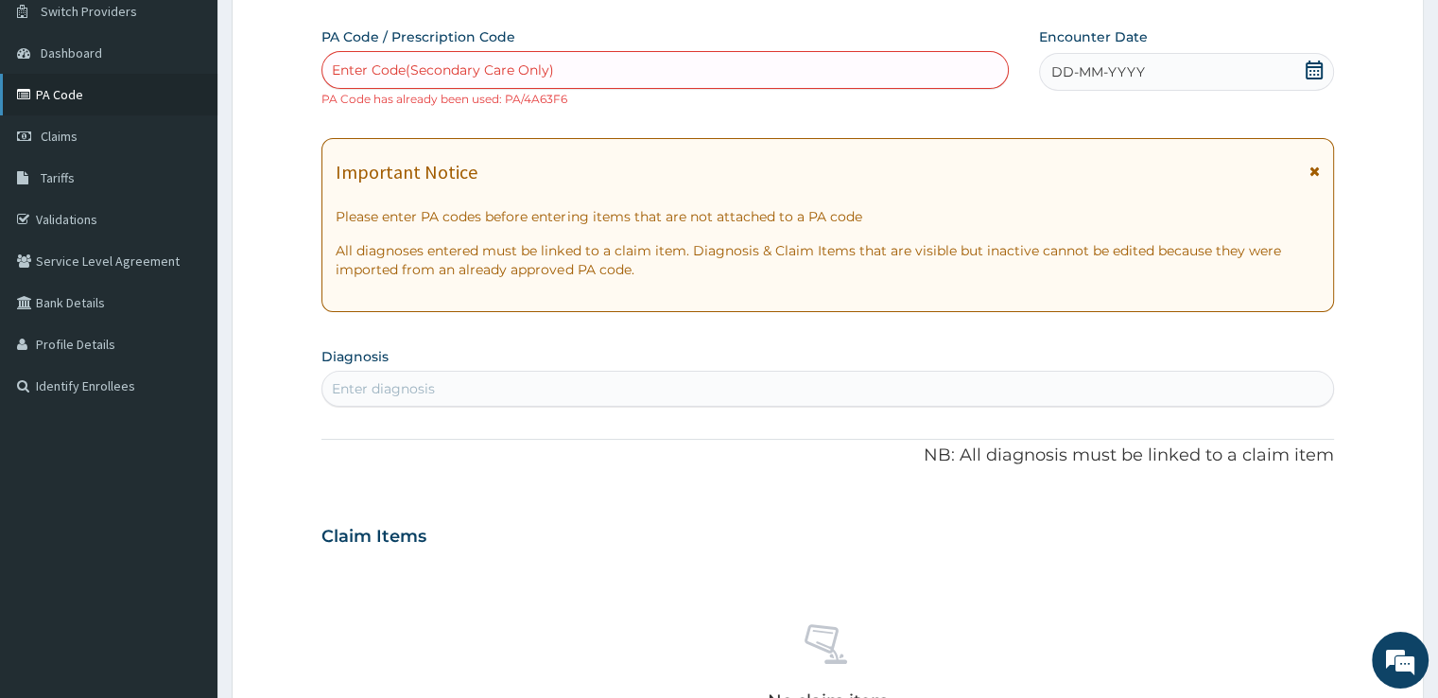
click at [45, 102] on link "PA Code" at bounding box center [108, 95] width 217 height 42
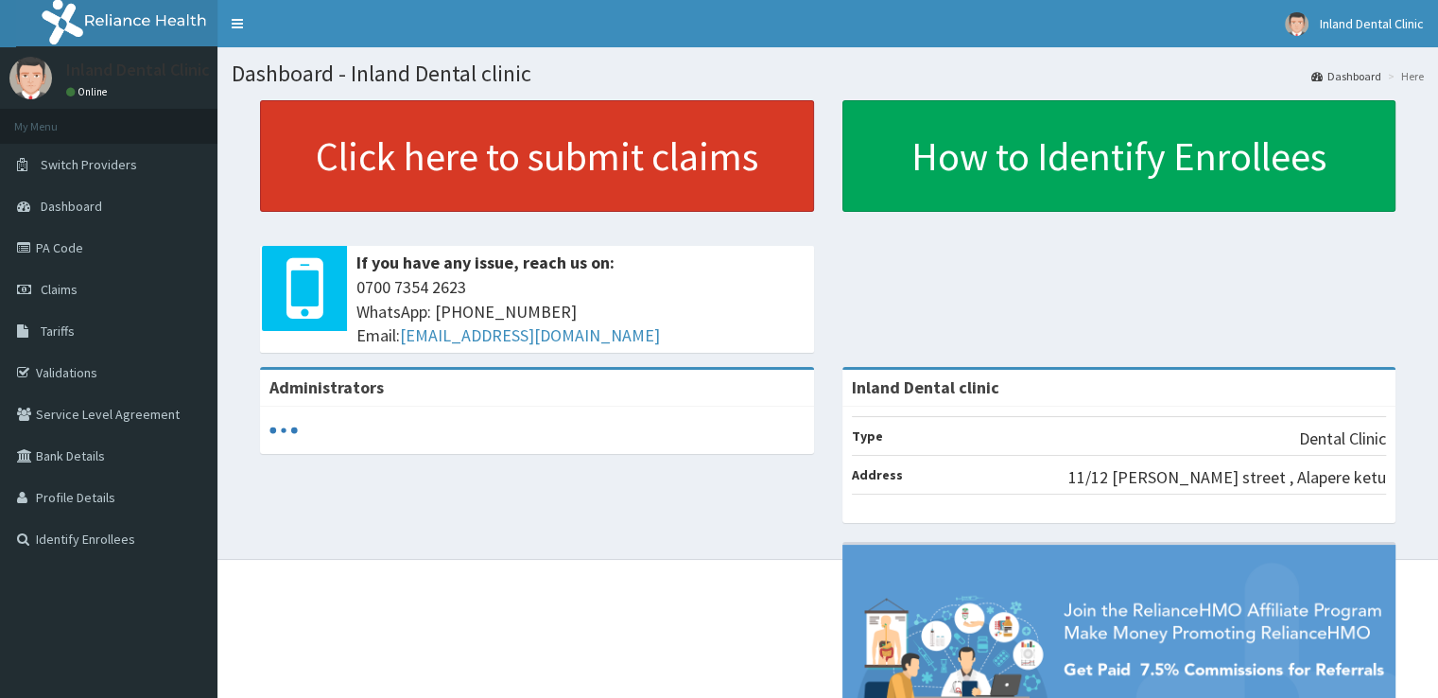
click at [459, 173] on link "Click here to submit claims" at bounding box center [537, 156] width 554 height 112
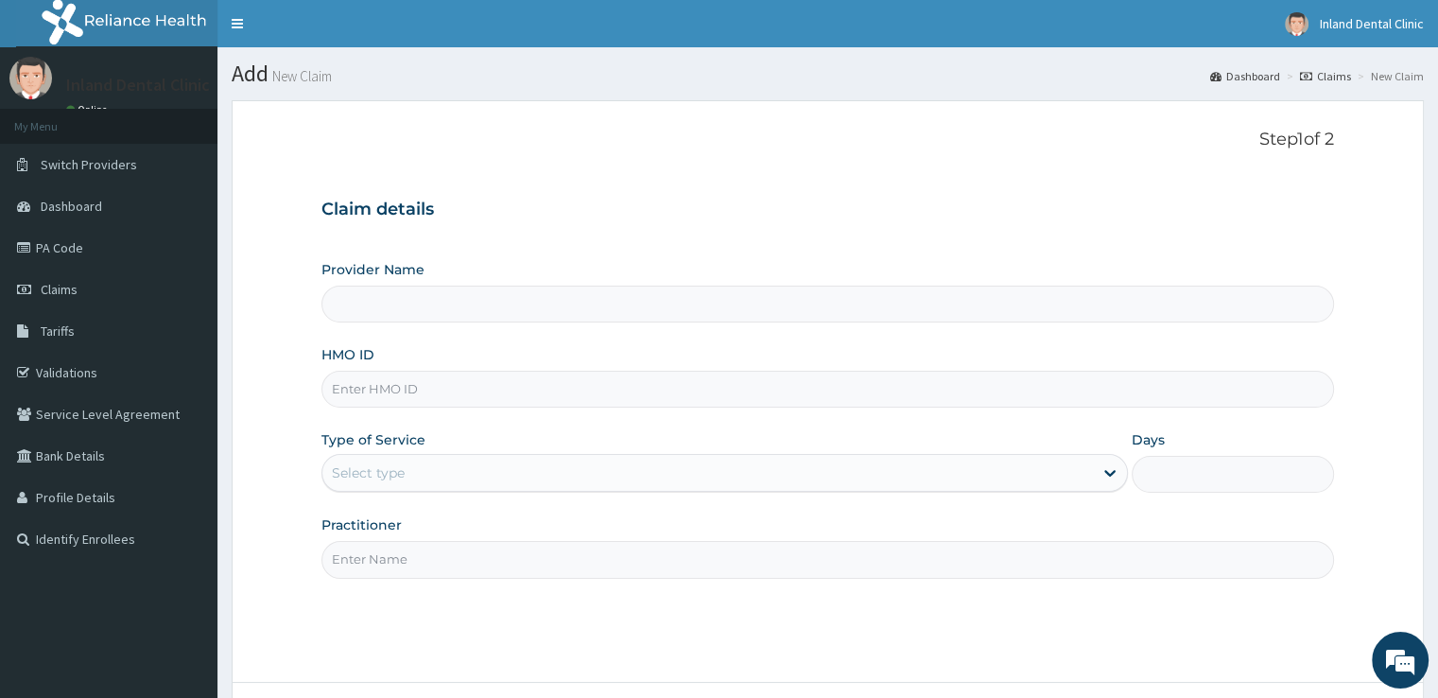
click at [492, 394] on input "HMO ID" at bounding box center [826, 389] width 1011 height 37
type input "Inland Dental clinic"
type input "mhg/10383/a"
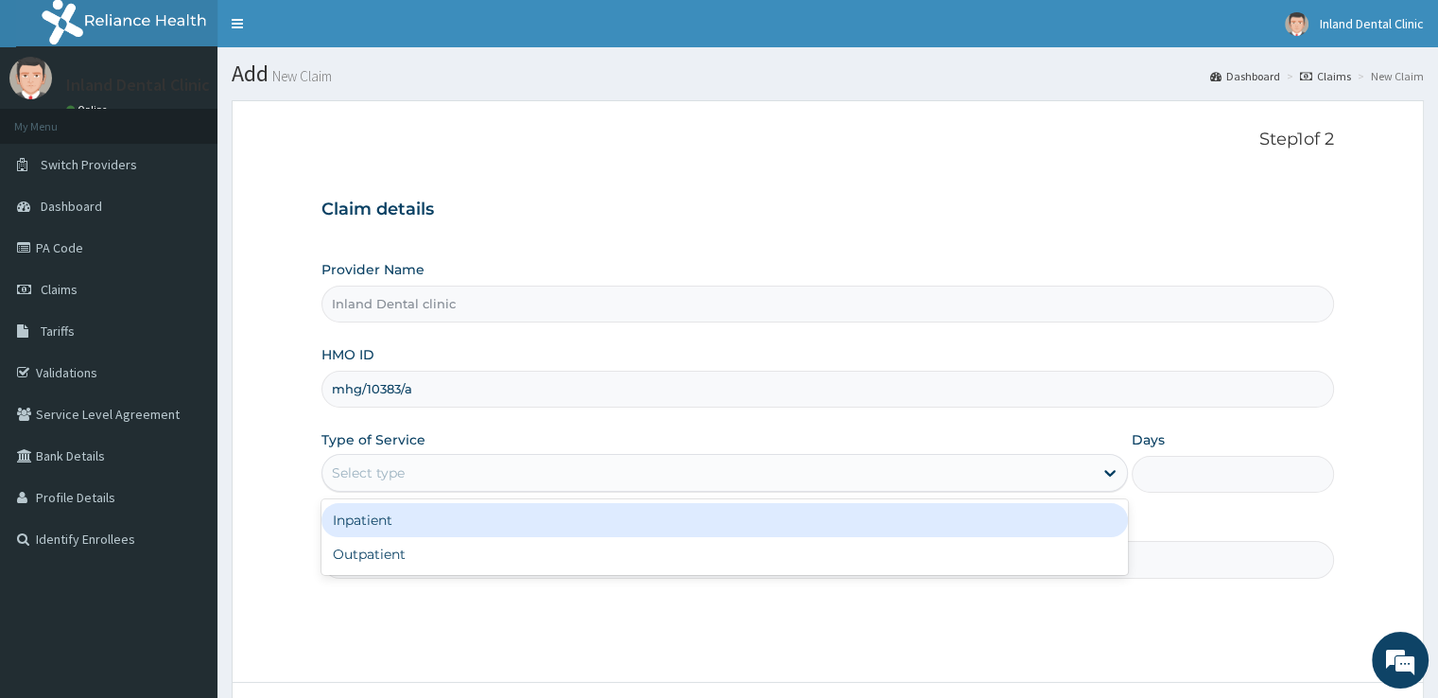
click at [555, 468] on div "Select type" at bounding box center [707, 473] width 770 height 30
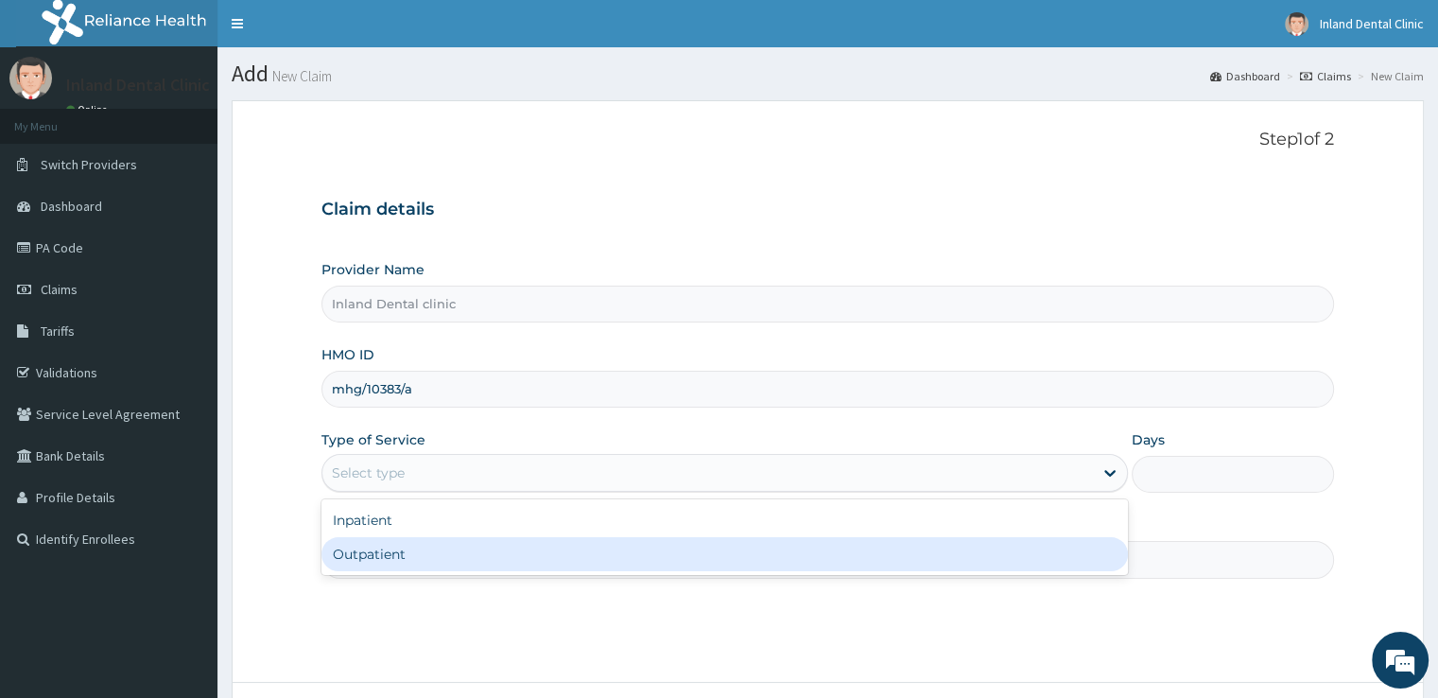
click at [510, 547] on div "Outpatient" at bounding box center [724, 554] width 806 height 34
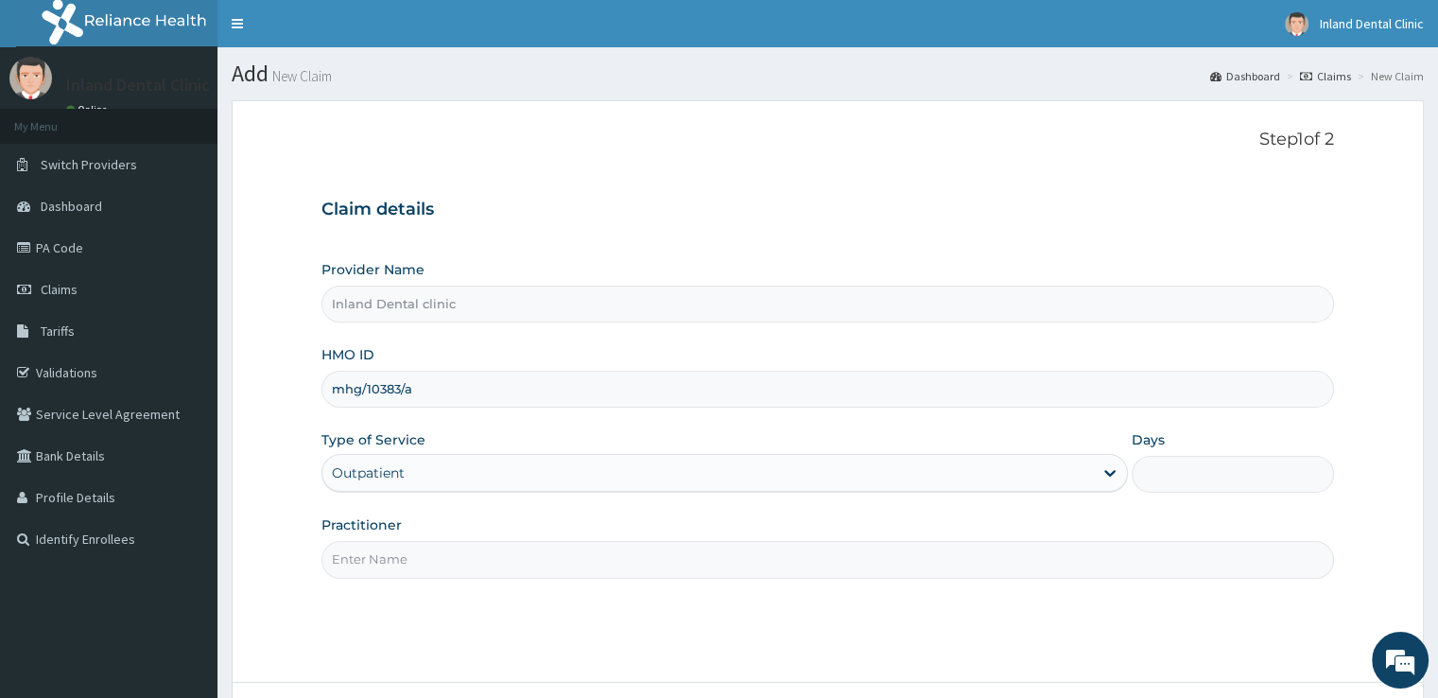
type input "1"
click at [510, 547] on input "Practitioner" at bounding box center [826, 559] width 1011 height 37
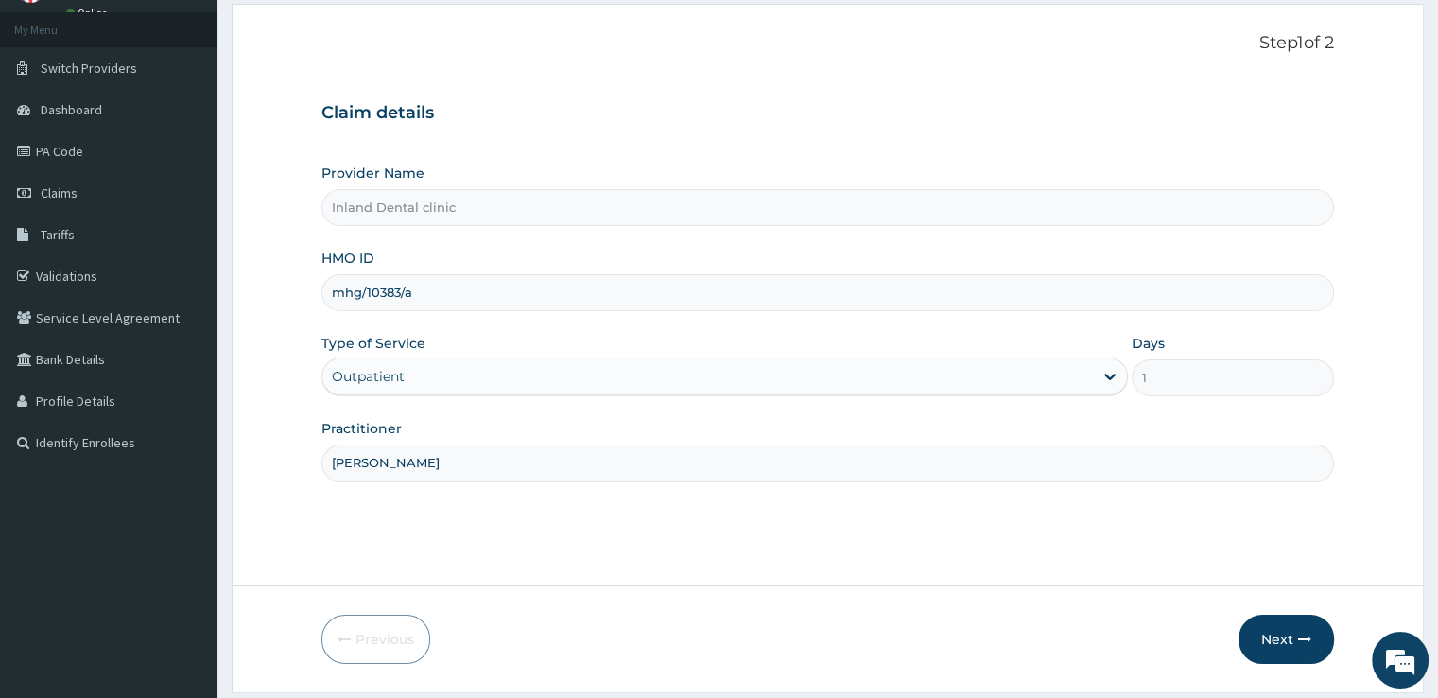
scroll to position [153, 0]
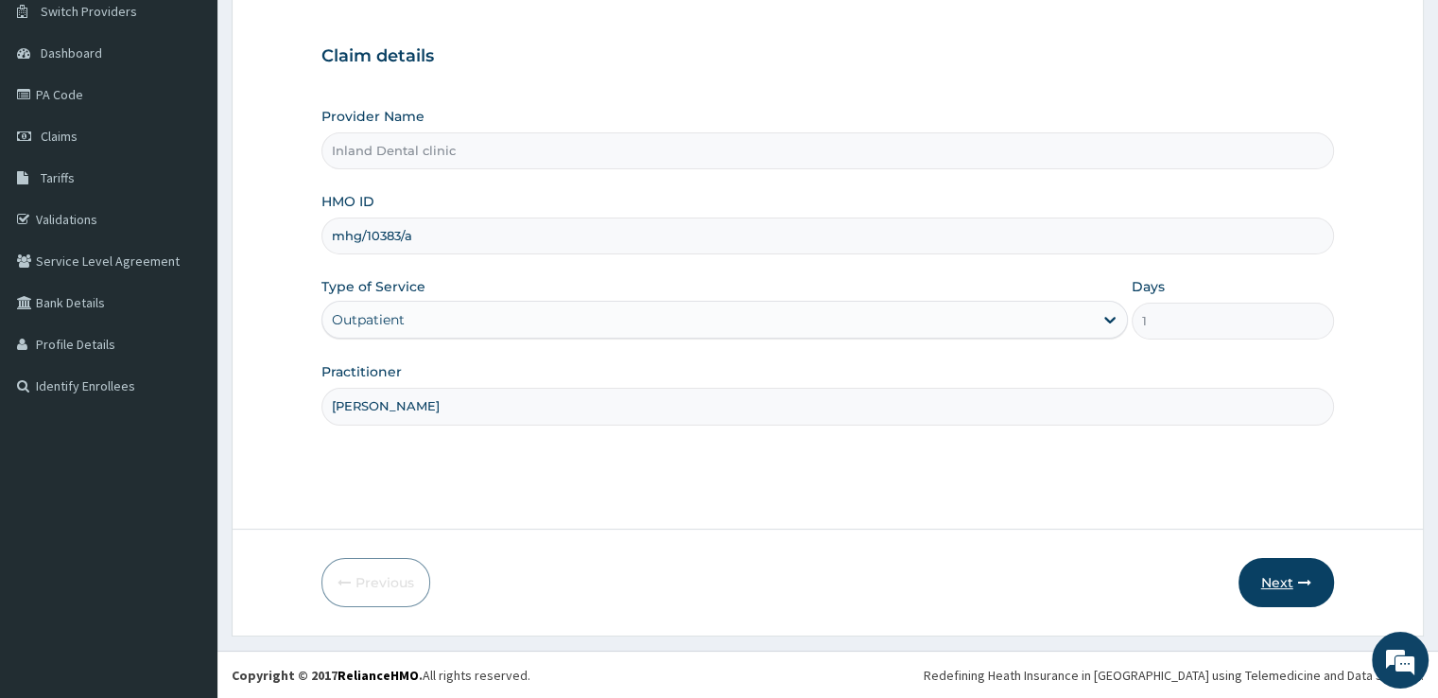
type input "[PERSON_NAME]"
click at [1291, 581] on button "Next" at bounding box center [1285, 582] width 95 height 49
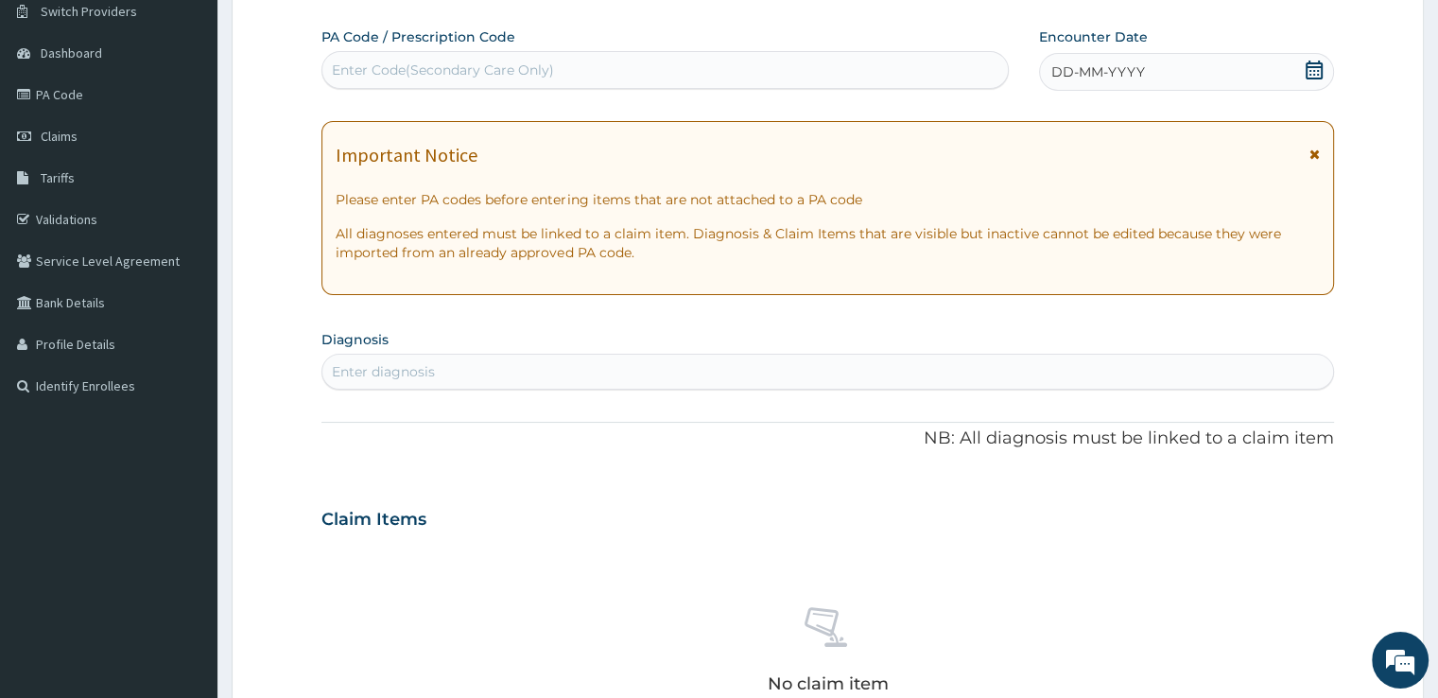
click at [720, 73] on div "Enter Code(Secondary Care Only)" at bounding box center [664, 70] width 685 height 30
paste input "PA/50303F"
type input "PA/50303F"
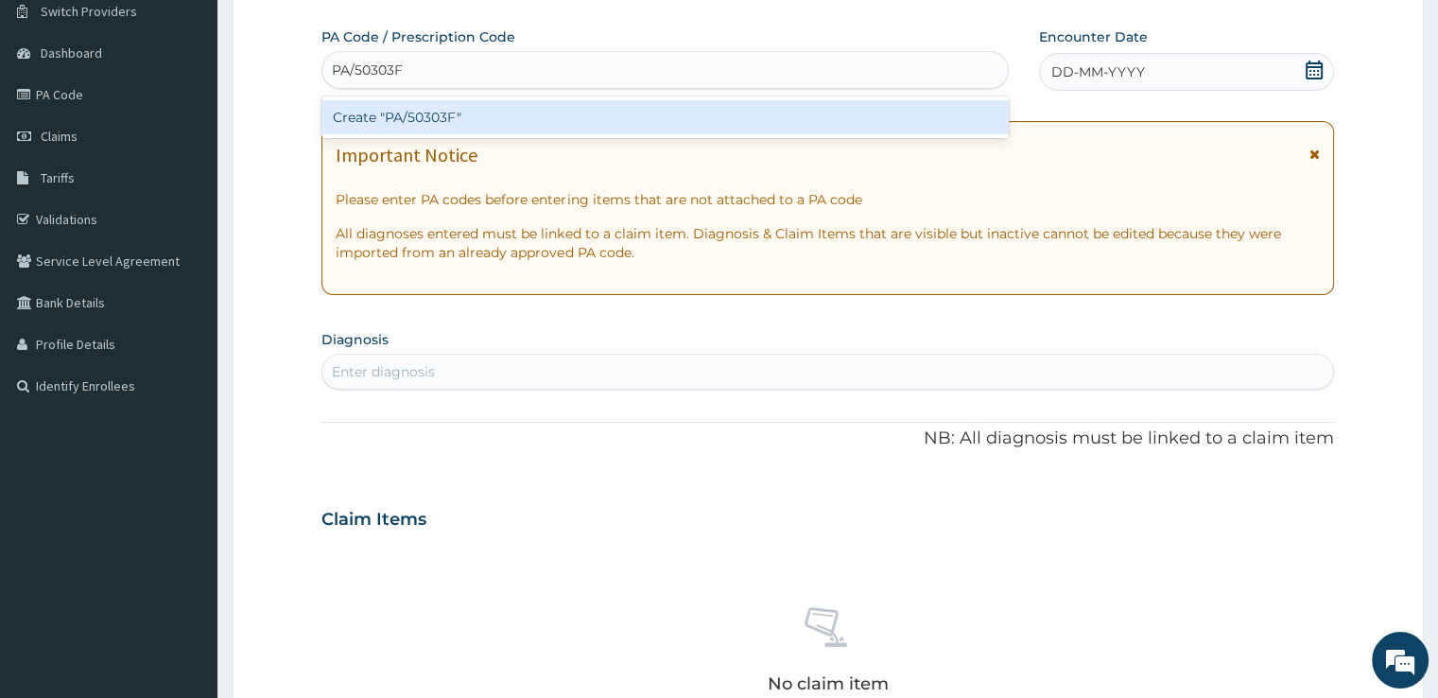
click at [613, 125] on div "Create "PA/50303F"" at bounding box center [664, 117] width 687 height 34
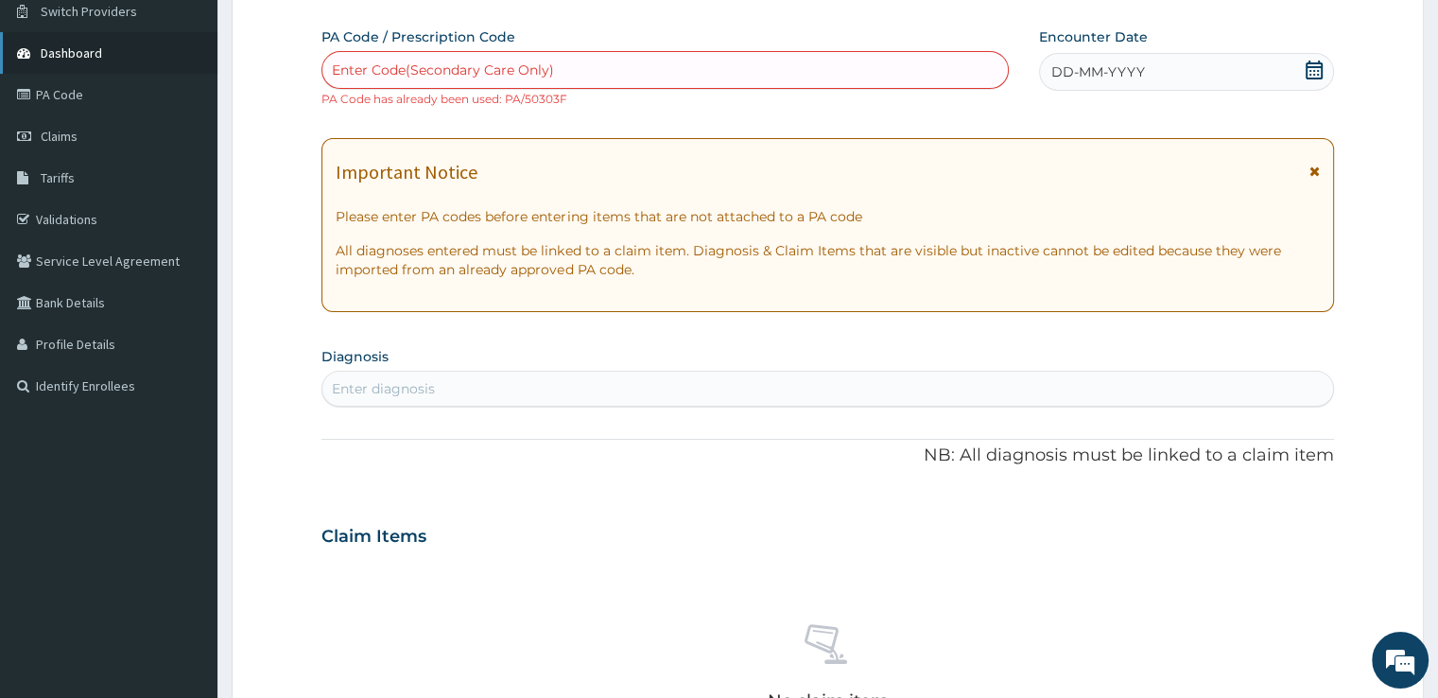
click at [60, 48] on span "Dashboard" at bounding box center [71, 52] width 61 height 17
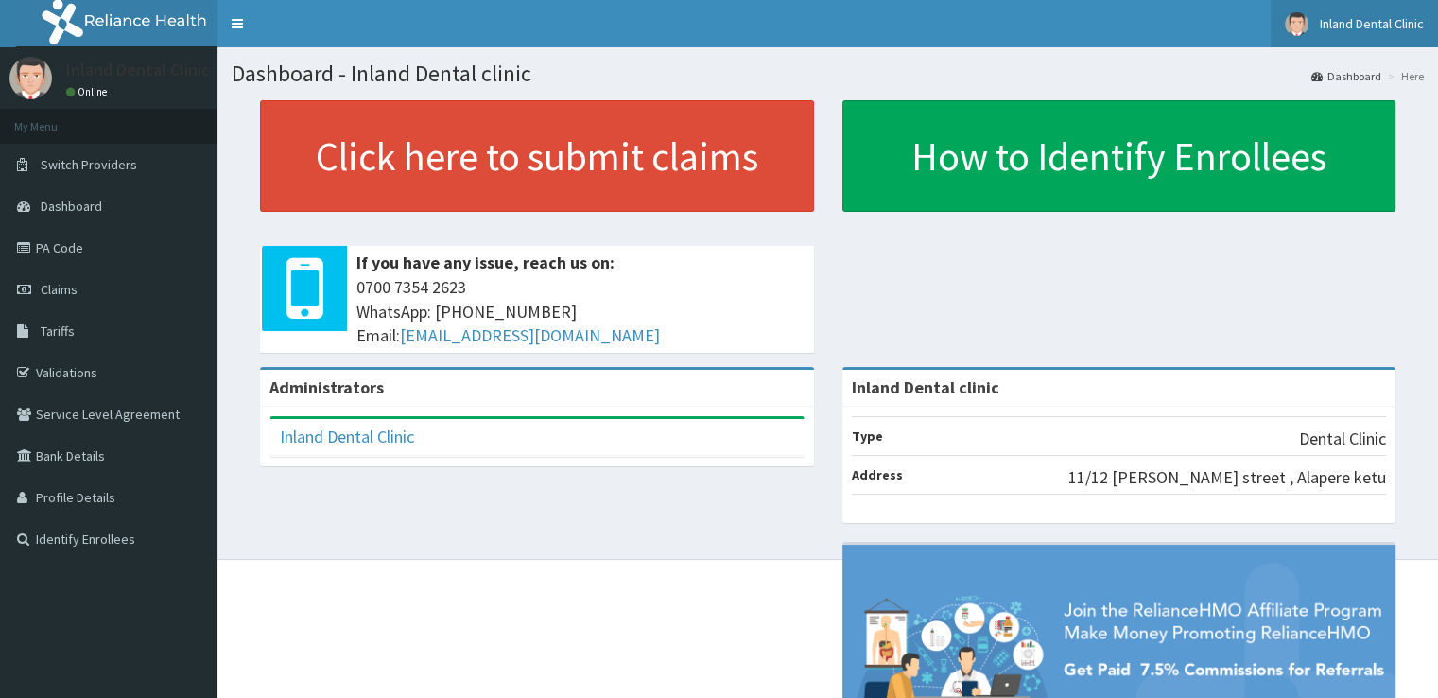
click at [1352, 21] on span "Inland Dental Clinic" at bounding box center [1372, 23] width 104 height 17
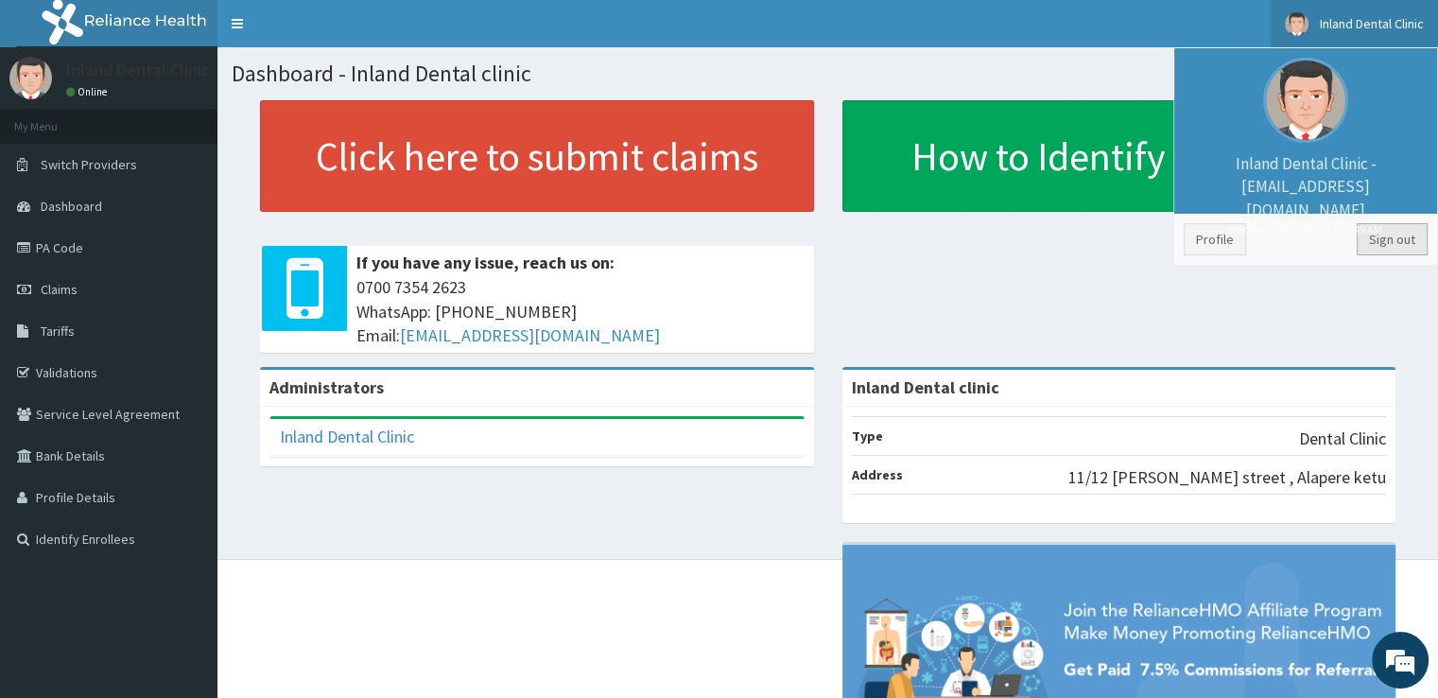
click at [1380, 227] on link "Sign out" at bounding box center [1391, 239] width 71 height 32
